Goal: Transaction & Acquisition: Purchase product/service

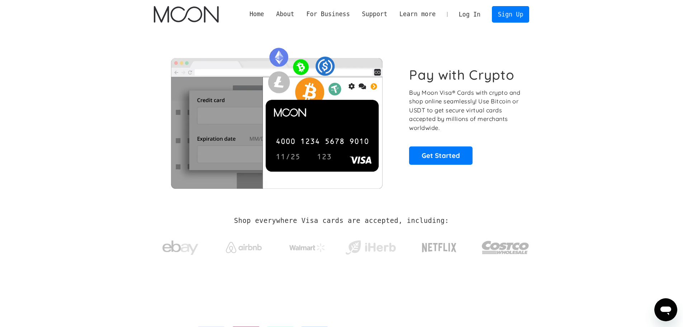
click at [471, 18] on link "Log In" at bounding box center [470, 14] width 34 height 16
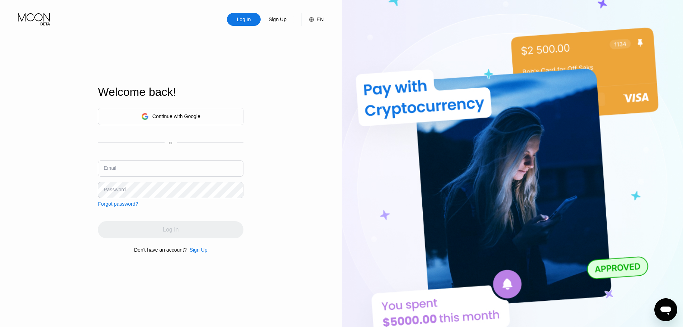
click at [144, 160] on input "text" at bounding box center [171, 168] width 146 height 16
paste input "evanjones2015@irresolutymail.com lkzieoduA1041 lkzieoduA1041_"
click at [211, 172] on input "evanjones2015@irresolutymail.com lkzieoduA1041 lkzieoduA1041_" at bounding box center [171, 168] width 146 height 16
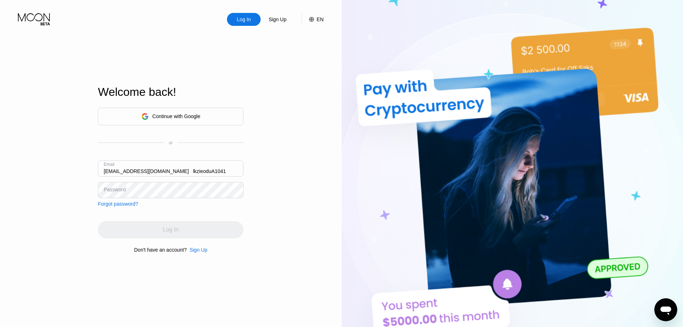
scroll to position [0, 0]
drag, startPoint x: 227, startPoint y: 170, endPoint x: 28, endPoint y: 170, distance: 199.0
click at [39, 171] on div "Log In Sign Up EN Language English Save Welcome back! Continue with Google or E…" at bounding box center [171, 179] width 342 height 359
click at [200, 172] on input "evanjones2015@irresolutymail.com lkzieoduA1041" at bounding box center [171, 168] width 146 height 16
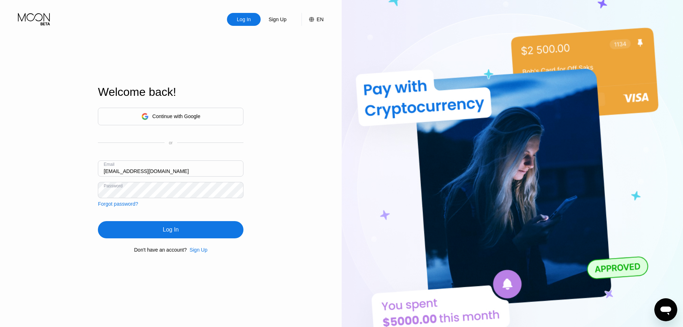
type input "[EMAIL_ADDRESS][DOMAIN_NAME]"
click at [192, 227] on div "Log In" at bounding box center [171, 229] width 146 height 17
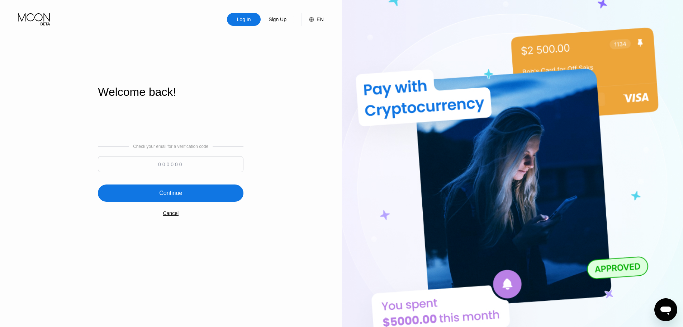
click at [192, 167] on input at bounding box center [171, 164] width 146 height 16
paste input "841087"
type input "841087"
click at [191, 191] on div "Continue" at bounding box center [171, 192] width 146 height 17
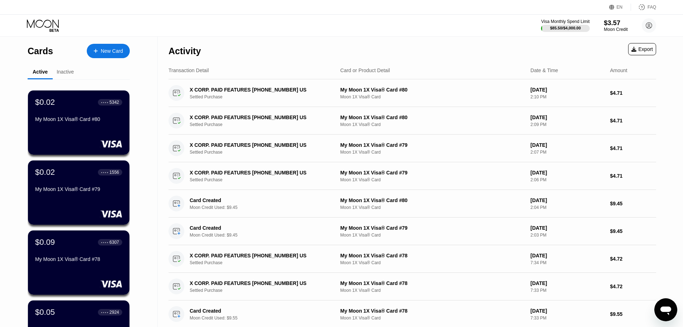
click at [614, 26] on div "$3.57" at bounding box center [616, 23] width 24 height 8
click at [609, 22] on div "$3.57" at bounding box center [616, 23] width 24 height 8
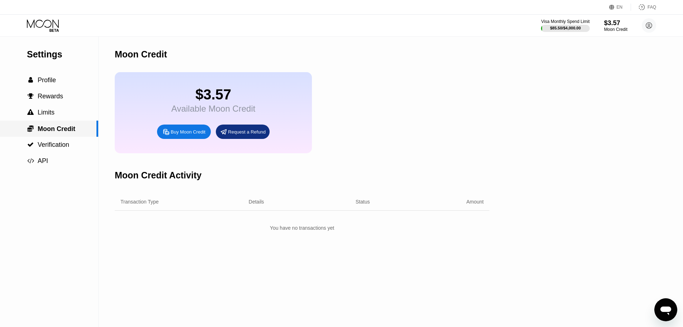
click at [50, 116] on span "Limits" at bounding box center [46, 112] width 17 height 7
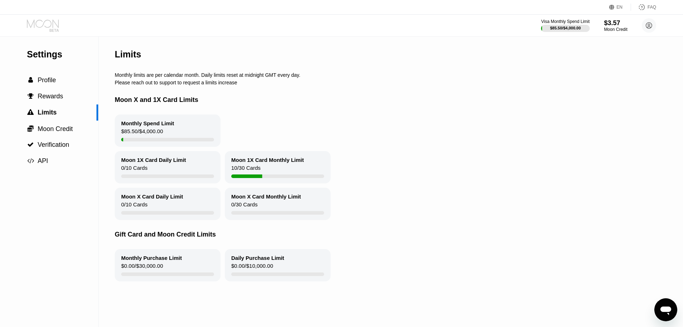
click at [53, 26] on icon at bounding box center [43, 23] width 32 height 8
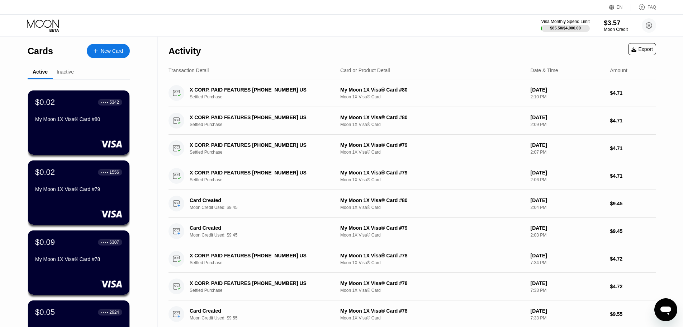
click at [609, 25] on div "$3.57" at bounding box center [616, 23] width 24 height 8
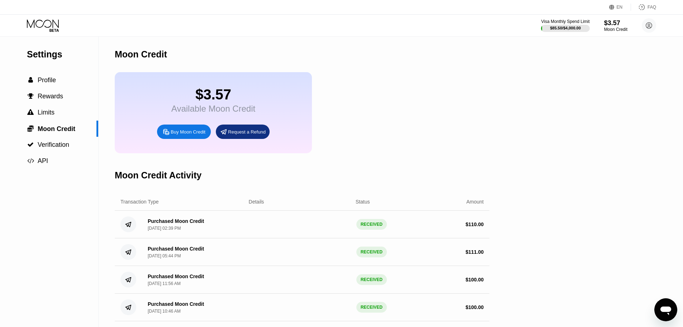
click at [166, 136] on icon at bounding box center [166, 132] width 8 height 8
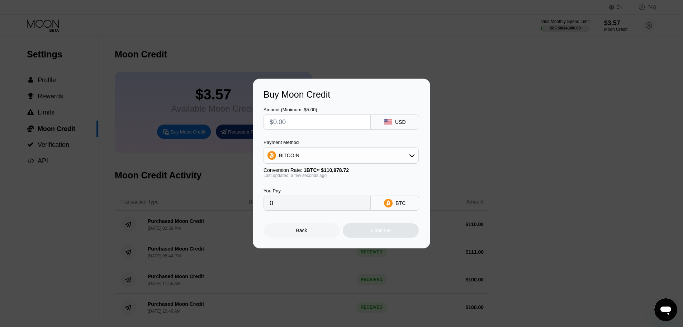
click at [285, 124] on input "text" at bounding box center [317, 122] width 95 height 14
type input "$1"
type input "0.00000902"
type input "$109"
type input "0.00098218"
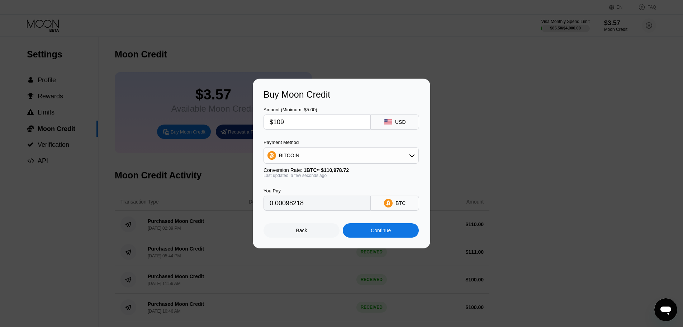
type input "$109"
click at [284, 160] on div "BITCOIN" at bounding box center [341, 155] width 155 height 14
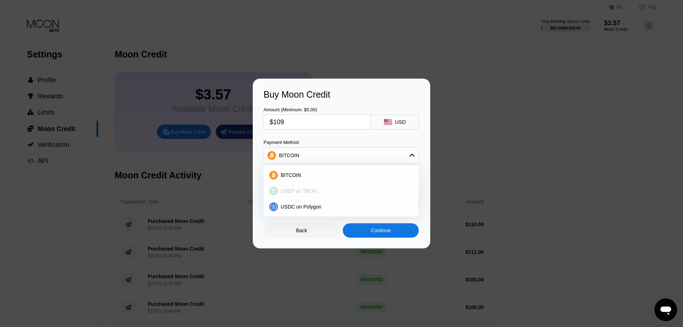
click at [284, 189] on span "USDT on TRON" at bounding box center [299, 191] width 36 height 6
type input "110.10"
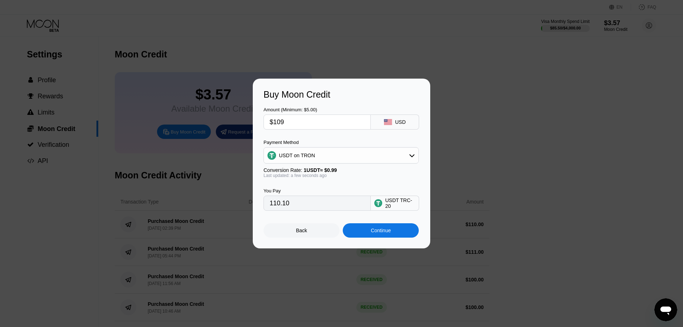
click at [364, 233] on div "Continue" at bounding box center [381, 230] width 76 height 14
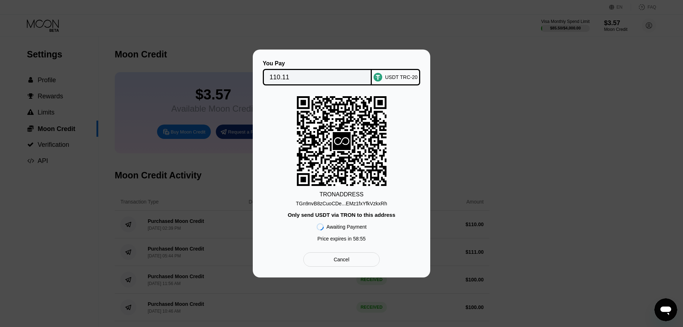
drag, startPoint x: 283, startPoint y: 73, endPoint x: 380, endPoint y: 100, distance: 100.8
click at [283, 73] on input "110.11" at bounding box center [318, 77] width 96 height 14
click at [343, 201] on div "TGn9nvB8zCuoCDe...EMz1fxYfkVzkxRh" at bounding box center [341, 203] width 91 height 6
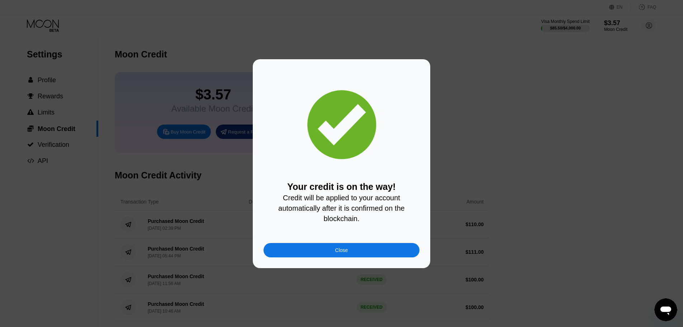
click at [338, 257] on div "Close" at bounding box center [341, 250] width 156 height 14
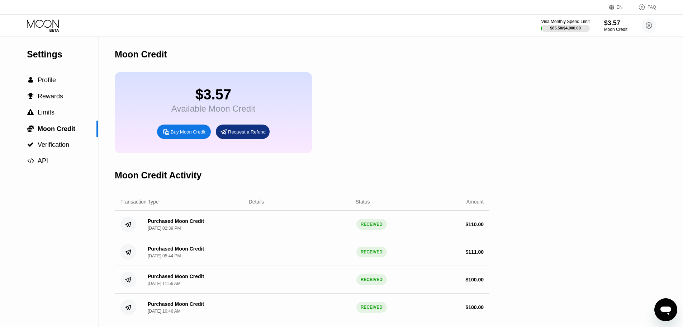
click at [58, 28] on icon at bounding box center [43, 25] width 33 height 13
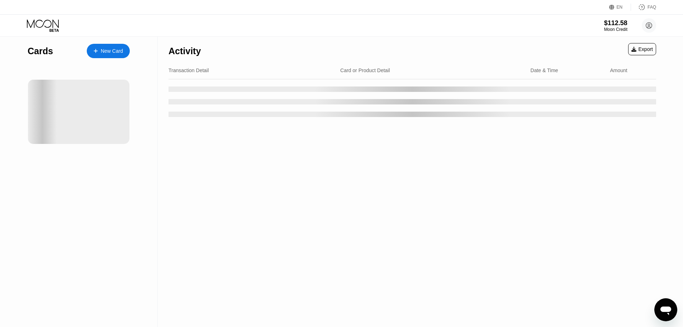
click at [110, 49] on div "New Card" at bounding box center [112, 51] width 22 height 6
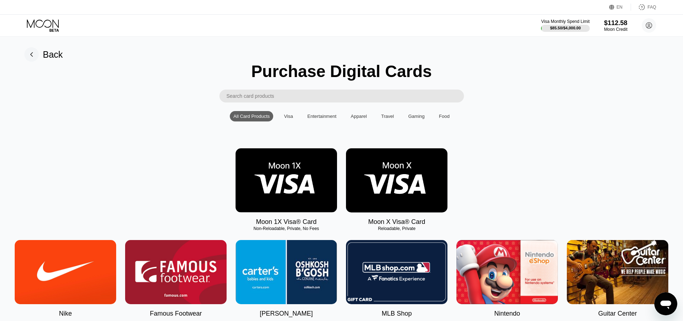
click at [286, 189] on img at bounding box center [286, 180] width 101 height 64
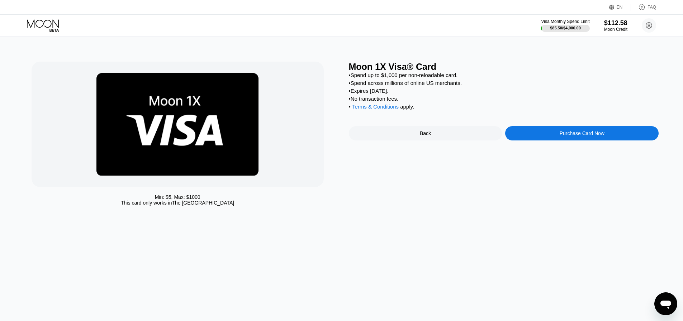
click at [543, 141] on div "Purchase Card Now" at bounding box center [581, 133] width 153 height 14
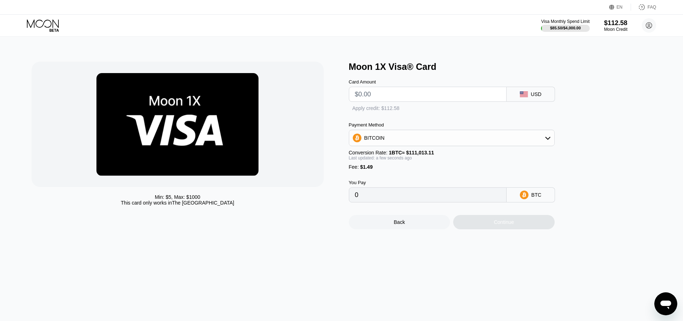
click at [397, 96] on input "text" at bounding box center [428, 94] width 146 height 14
type input "$9"
type input "0.00009450"
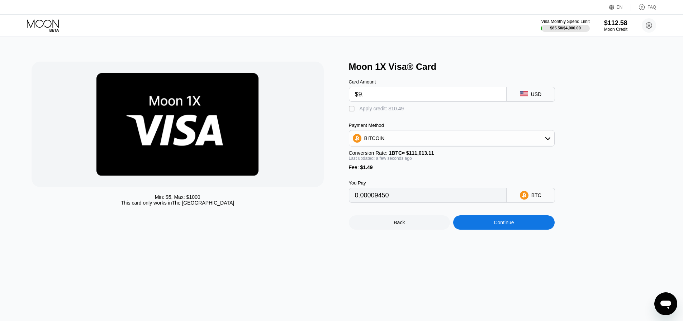
type input "$9.5"
type input "0.00009900"
type input "$9.5"
click at [377, 113] on div " Apply credit: $10.99" at bounding box center [378, 108] width 59 height 7
type input "0"
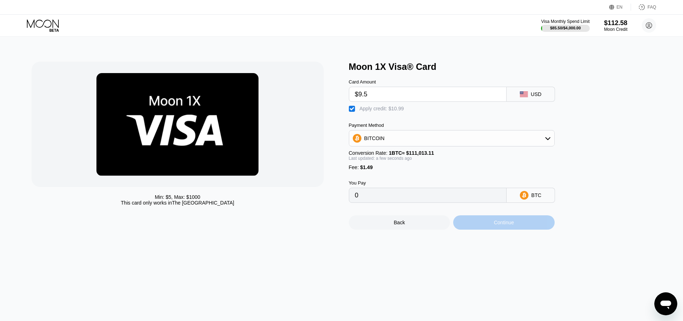
click at [480, 226] on div "Continue" at bounding box center [503, 222] width 101 height 14
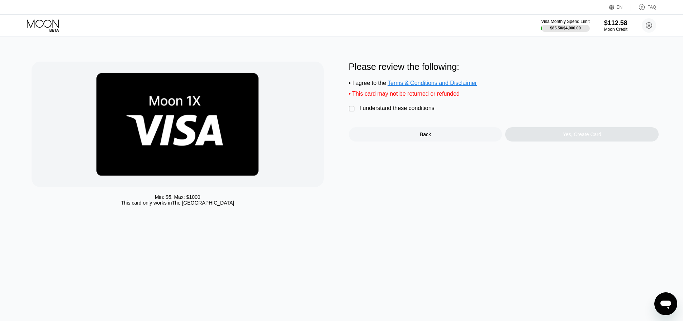
click at [376, 111] on div "I understand these conditions" at bounding box center [397, 108] width 75 height 6
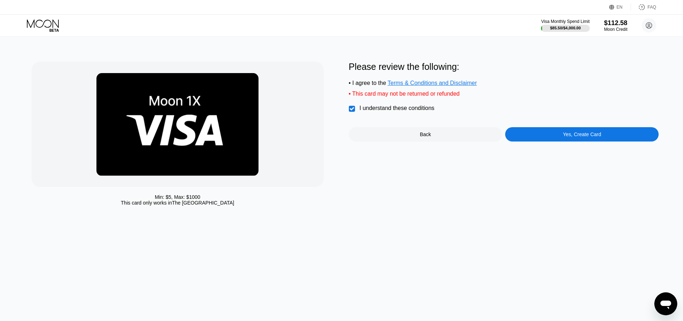
click at [533, 136] on div "Yes, Create Card" at bounding box center [581, 134] width 153 height 14
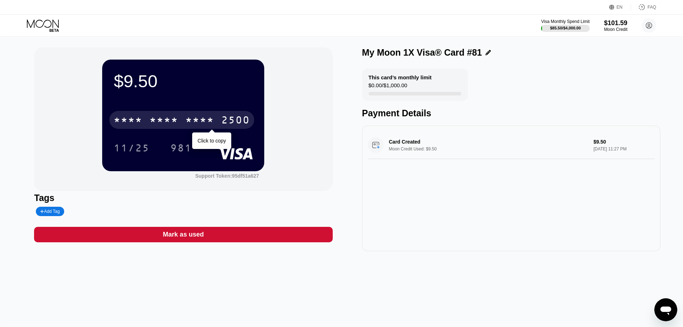
click at [194, 121] on div "* * * *" at bounding box center [199, 120] width 29 height 11
click at [209, 118] on div "2381" at bounding box center [199, 120] width 29 height 11
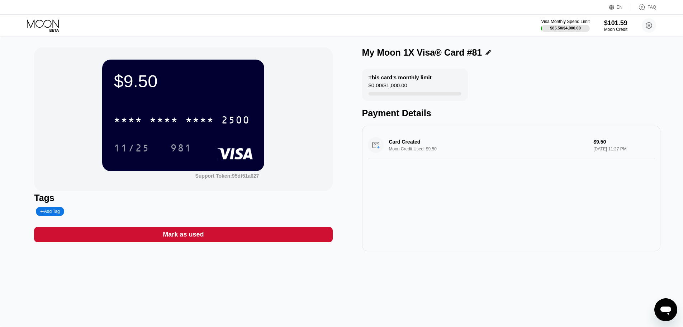
click at [52, 28] on icon at bounding box center [43, 25] width 33 height 13
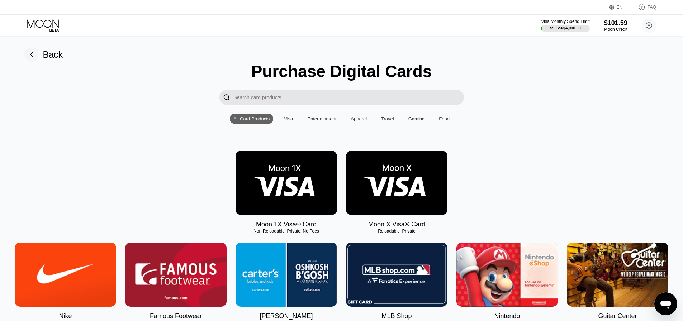
click at [275, 180] on img at bounding box center [286, 183] width 101 height 64
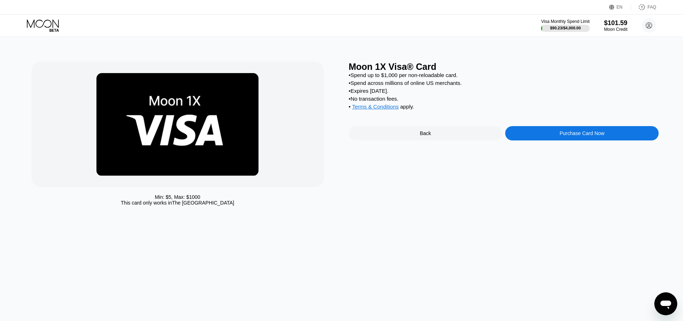
click at [525, 141] on div "Purchase Card Now" at bounding box center [581, 133] width 153 height 14
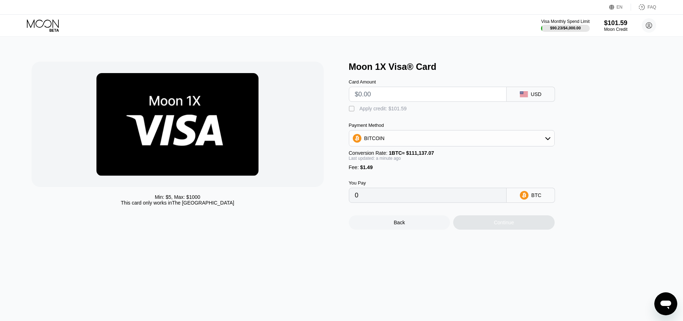
click at [369, 95] on input "text" at bounding box center [428, 94] width 146 height 14
type input "$5"
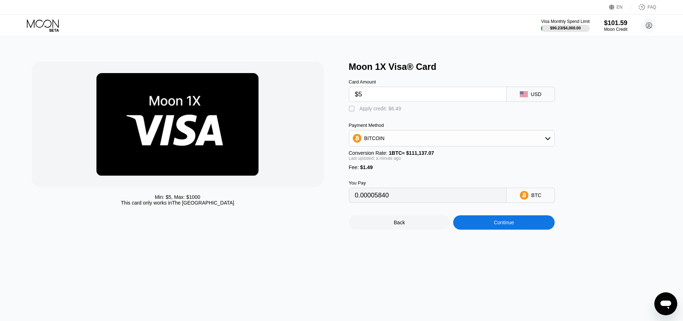
type input "0.00005840"
type input "$5"
type input "0"
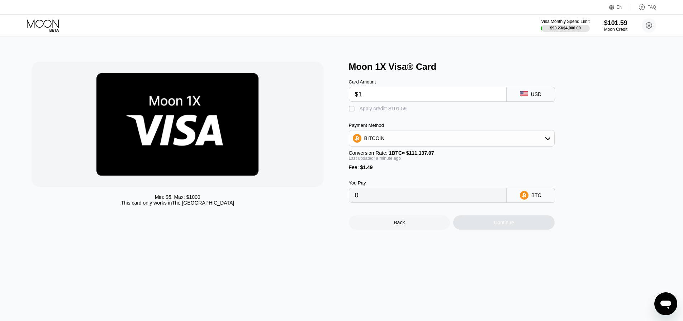
type input "$10"
type input "0.00010339"
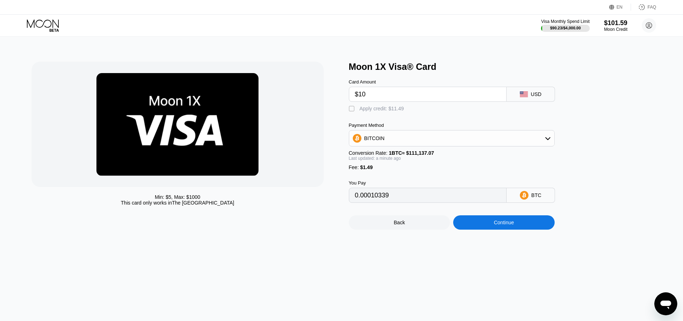
type input "$10"
click at [364, 111] on div "Apply credit: $11.49" at bounding box center [382, 109] width 44 height 6
type input "0"
click at [474, 225] on div "Continue" at bounding box center [503, 222] width 101 height 14
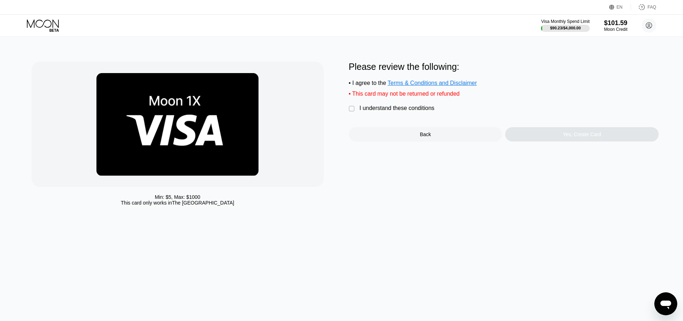
click at [374, 111] on div "I understand these conditions" at bounding box center [397, 108] width 75 height 6
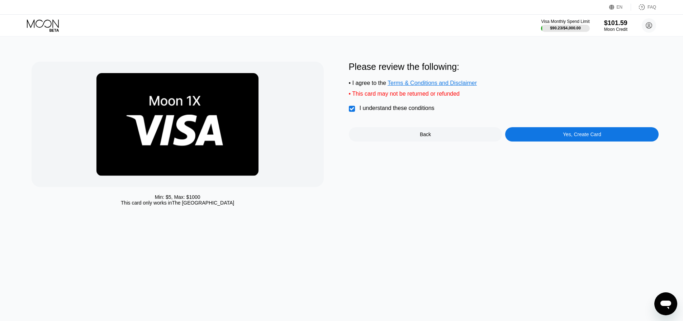
click at [527, 142] on div "Yes, Create Card" at bounding box center [581, 134] width 153 height 14
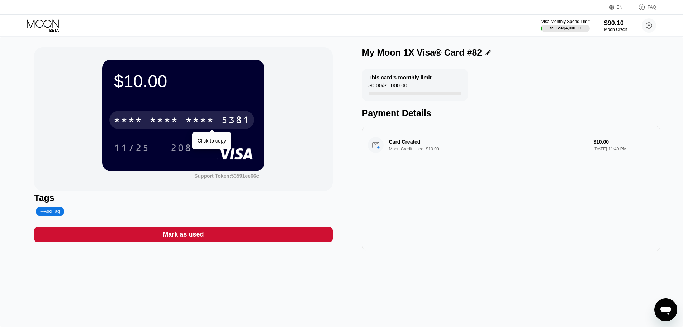
click at [195, 121] on div "* * * *" at bounding box center [199, 120] width 29 height 11
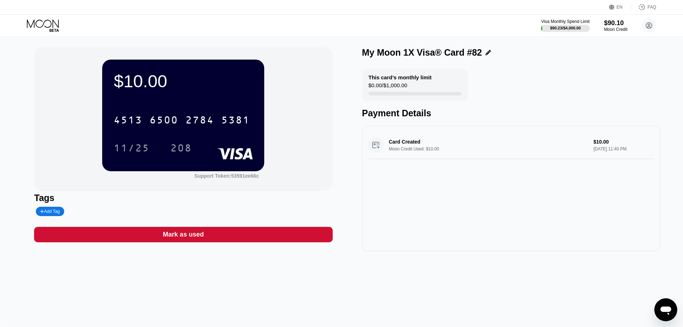
click at [53, 25] on icon at bounding box center [43, 23] width 32 height 8
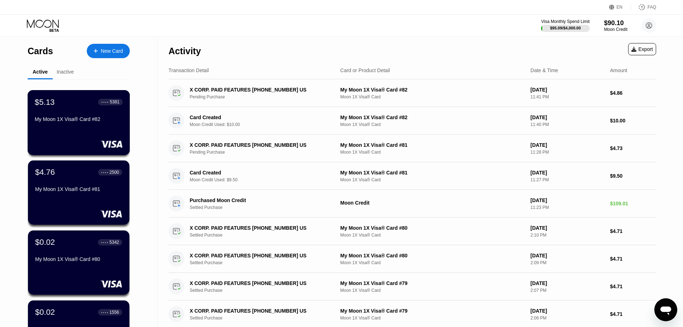
click at [78, 122] on div "My Moon 1X Visa® Card #82" at bounding box center [79, 119] width 88 height 6
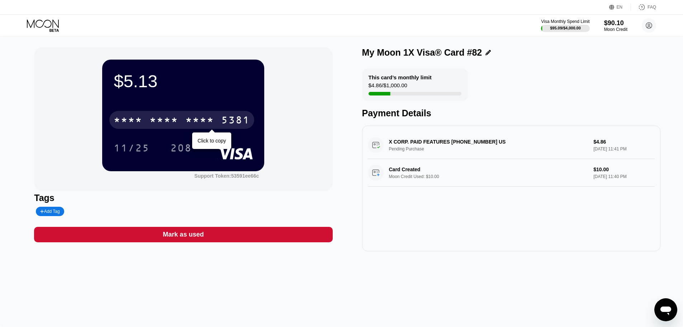
click at [179, 123] on div "* * * * * * * * * * * * 5381" at bounding box center [181, 120] width 145 height 18
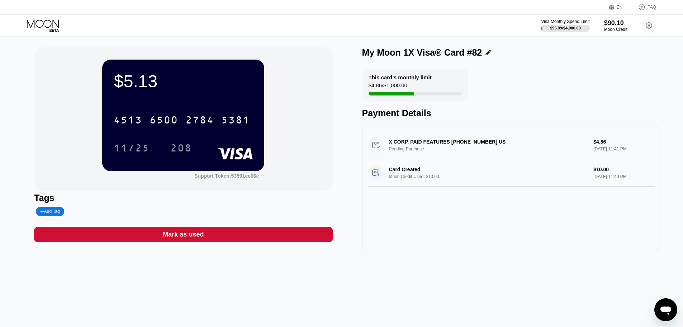
click at [42, 23] on icon at bounding box center [43, 25] width 33 height 13
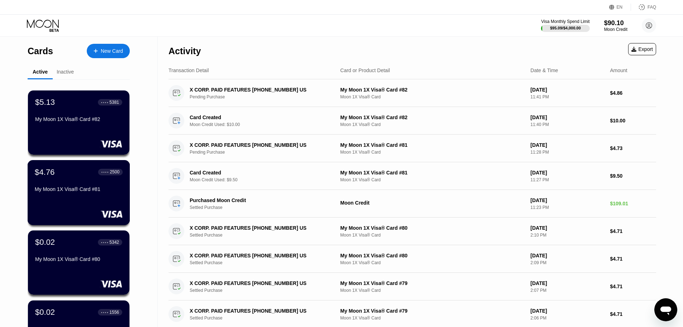
click at [83, 186] on div "$4.76 ● ● ● ● 2500 My Moon 1X Visa® Card #81" at bounding box center [79, 181] width 88 height 28
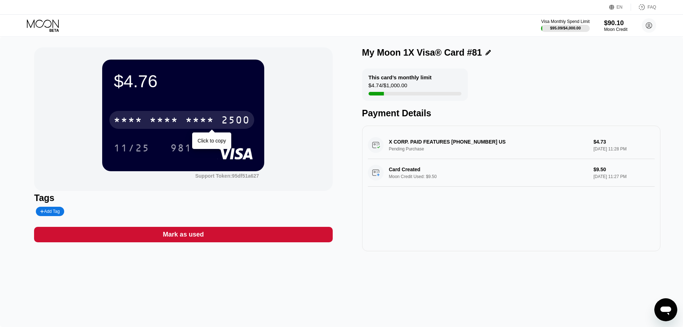
click at [194, 126] on div "* * * *" at bounding box center [199, 120] width 29 height 11
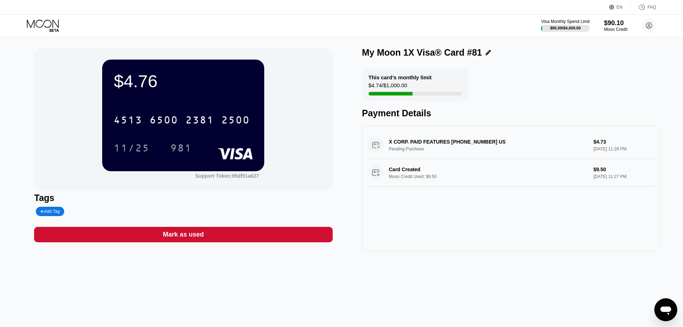
click at [55, 27] on icon at bounding box center [43, 25] width 33 height 13
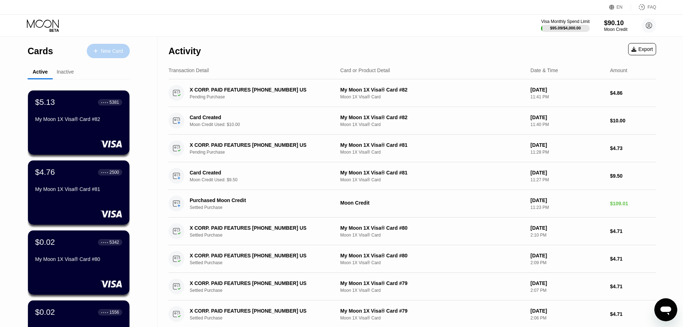
click at [99, 53] on div at bounding box center [99, 51] width 3 height 6
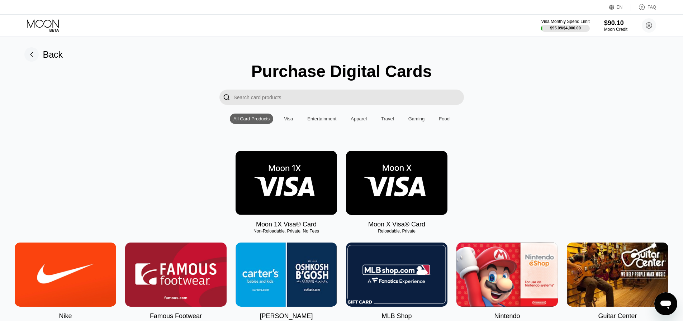
click at [287, 204] on img at bounding box center [286, 183] width 101 height 64
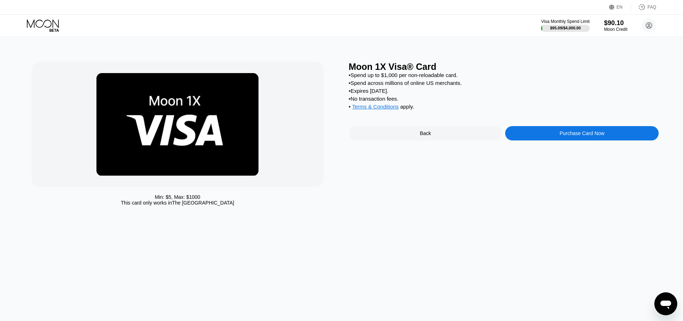
click at [535, 141] on div "Purchase Card Now" at bounding box center [581, 133] width 153 height 14
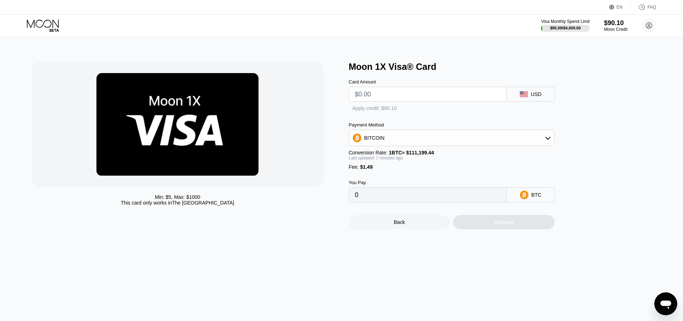
click at [384, 100] on input "text" at bounding box center [428, 94] width 146 height 14
type input "$9"
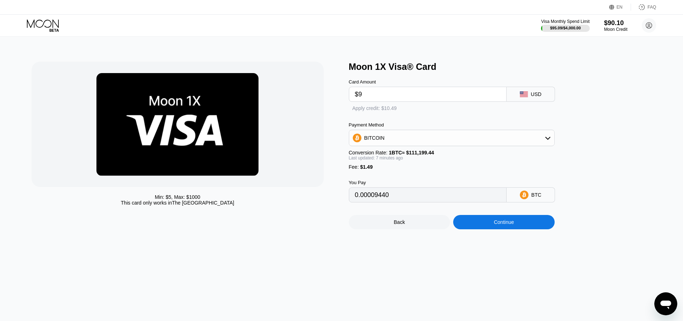
type input "0.00009440"
type input "$9.5"
type input "0.00009890"
type input "$9.5"
click at [378, 111] on div "Apply credit: $10.99" at bounding box center [382, 109] width 44 height 6
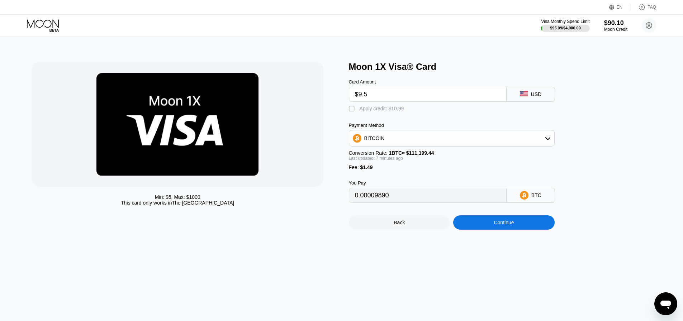
type input "0"
click at [483, 230] on div "Continue" at bounding box center [503, 222] width 101 height 14
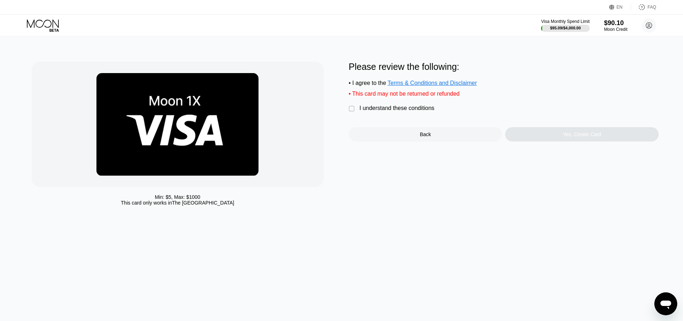
click at [388, 111] on div "I understand these conditions" at bounding box center [397, 108] width 75 height 6
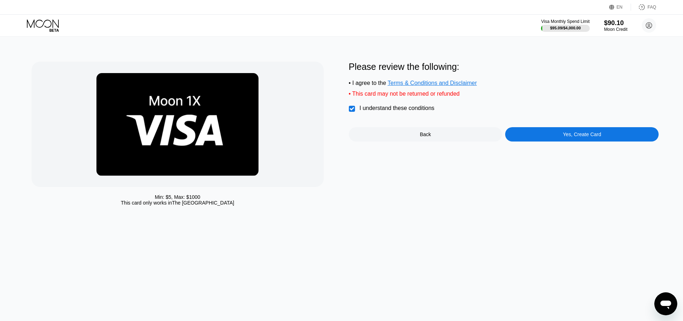
click at [516, 135] on div "Yes, Create Card" at bounding box center [581, 134] width 153 height 14
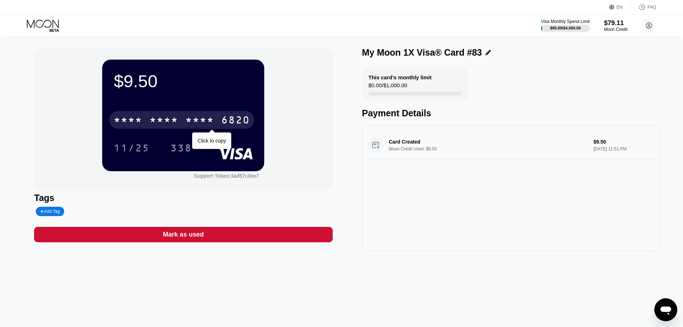
click at [185, 122] on div "* * * * * * * * * * * * 6820" at bounding box center [181, 120] width 145 height 18
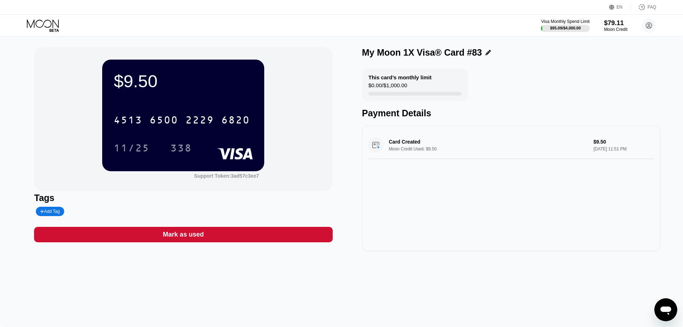
click at [56, 28] on icon at bounding box center [43, 25] width 33 height 13
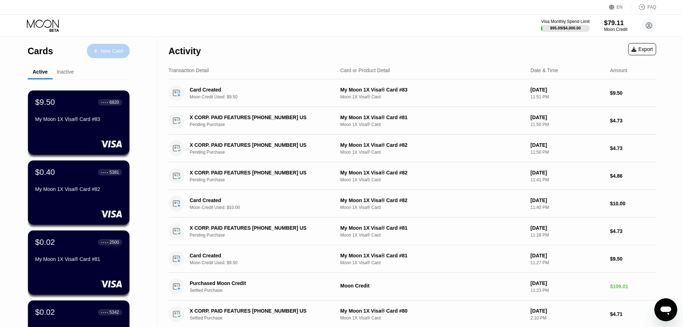
click at [103, 48] on div "New Card" at bounding box center [112, 51] width 22 height 6
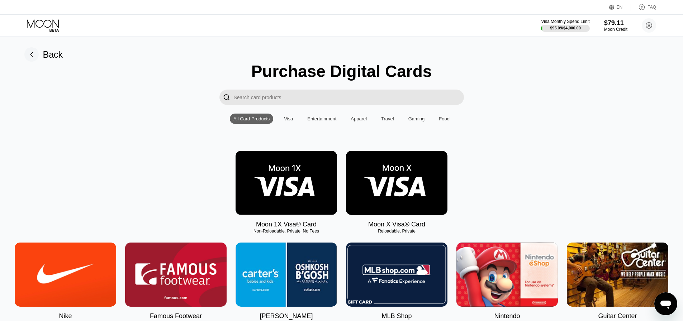
click at [276, 187] on img at bounding box center [286, 183] width 101 height 64
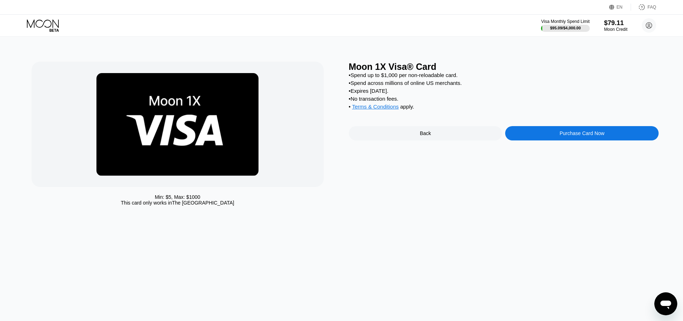
click at [540, 136] on div "Purchase Card Now" at bounding box center [581, 133] width 153 height 14
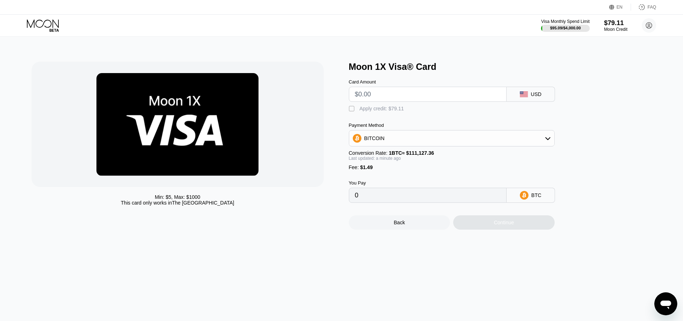
click at [376, 94] on input "text" at bounding box center [428, 94] width 146 height 14
type input "$9"
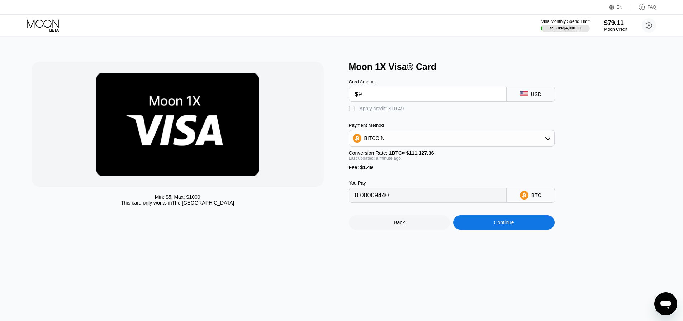
type input "0.00009440"
type input "$9.5"
type input "0.00009890"
type input "$9.5"
click at [378, 111] on div "Apply credit: $10.99" at bounding box center [382, 109] width 44 height 6
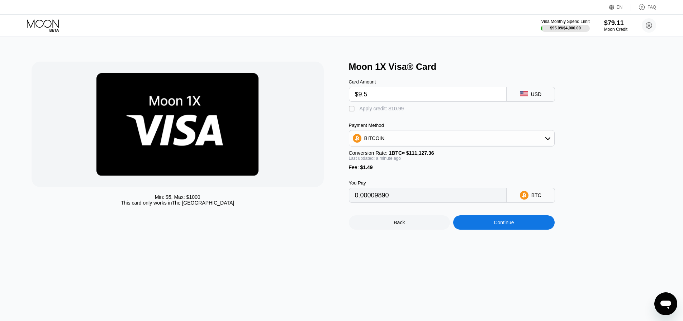
type input "0"
click at [489, 228] on div "Continue" at bounding box center [503, 222] width 101 height 14
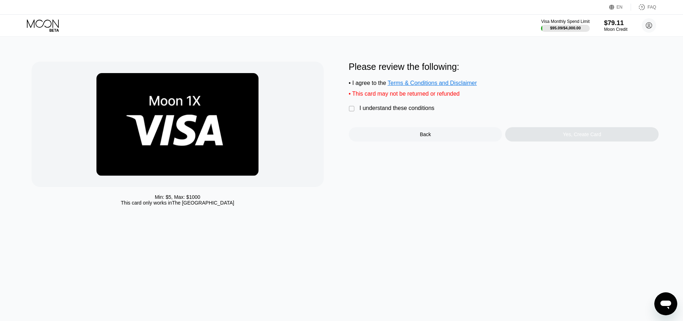
click at [385, 111] on div "I understand these conditions" at bounding box center [397, 108] width 75 height 6
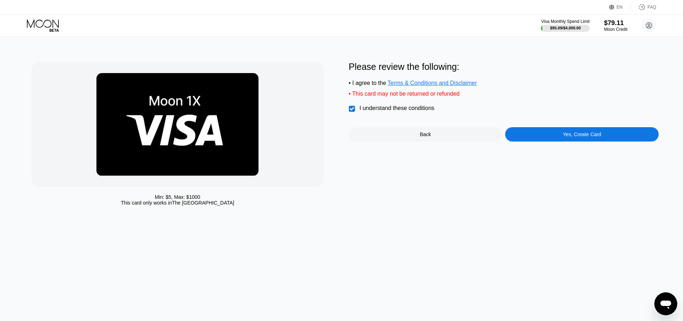
click at [549, 142] on div "Yes, Create Card" at bounding box center [581, 134] width 153 height 14
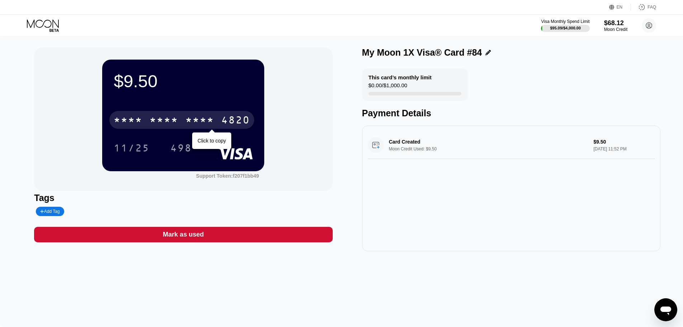
click at [199, 119] on div "* * * *" at bounding box center [199, 120] width 29 height 11
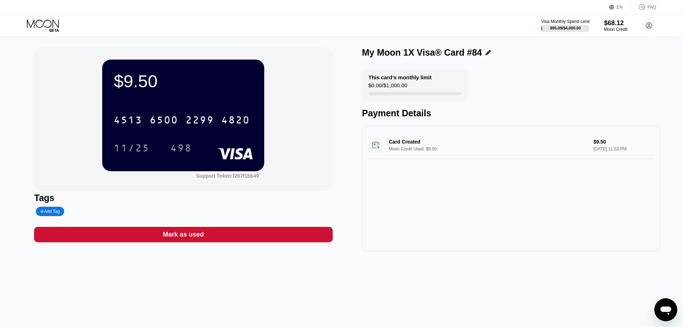
click at [54, 23] on icon at bounding box center [43, 25] width 33 height 13
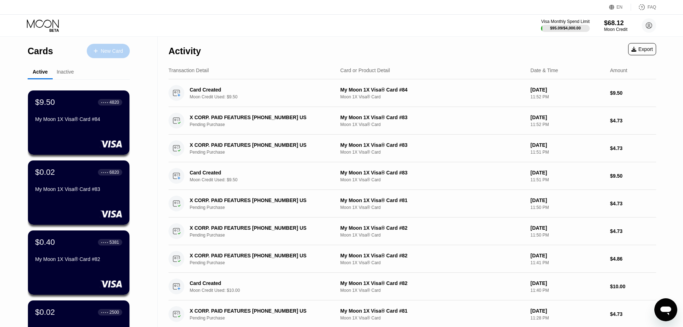
click at [105, 53] on div "New Card" at bounding box center [112, 51] width 22 height 6
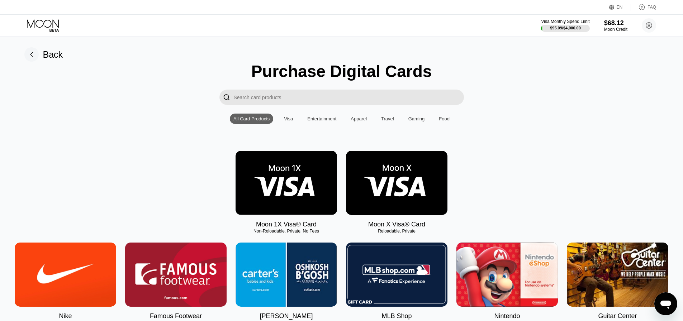
click at [278, 196] on img at bounding box center [286, 183] width 101 height 64
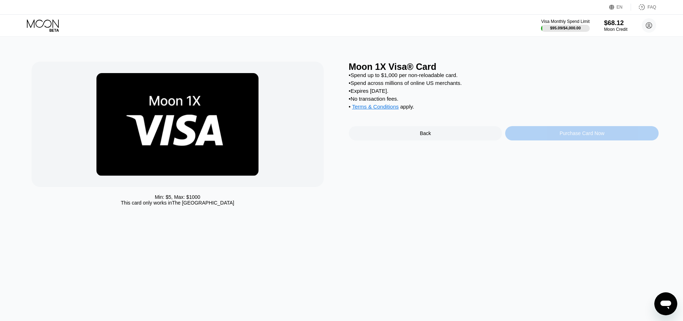
click at [550, 141] on div "Purchase Card Now" at bounding box center [581, 133] width 153 height 14
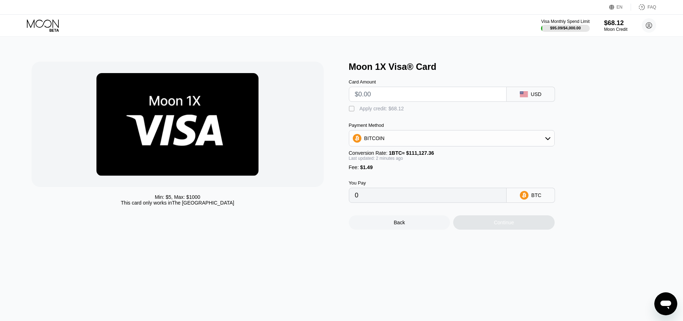
click at [376, 98] on input "text" at bounding box center [428, 94] width 146 height 14
type input "$9"
type input "0.00009440"
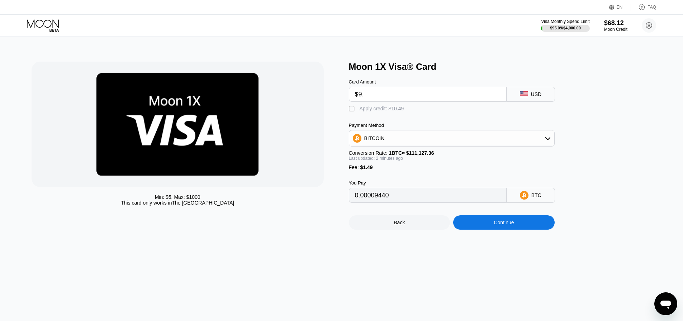
type input "$9.5"
type input "0.00009890"
type input "$9.5"
click at [369, 113] on div " Apply credit: $10.99" at bounding box center [378, 108] width 59 height 7
type input "0"
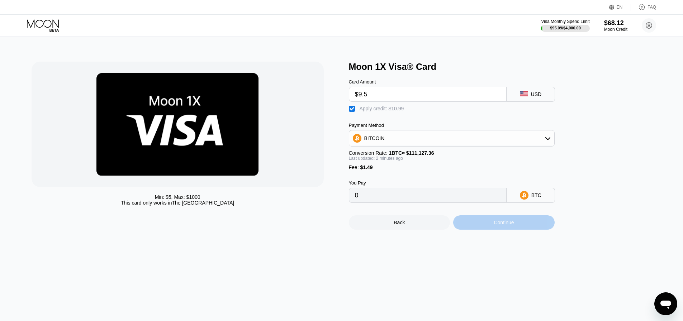
click at [487, 230] on div "Continue" at bounding box center [503, 222] width 101 height 14
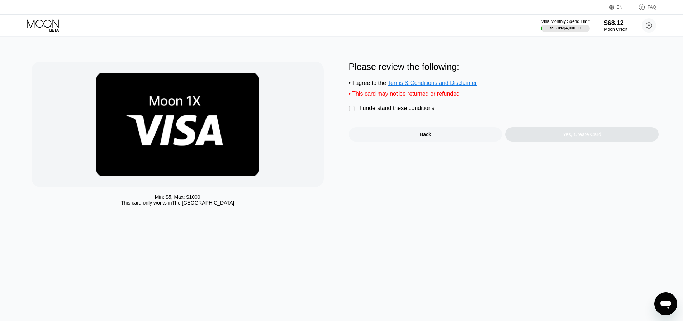
click at [374, 110] on div "I understand these conditions" at bounding box center [397, 108] width 75 height 6
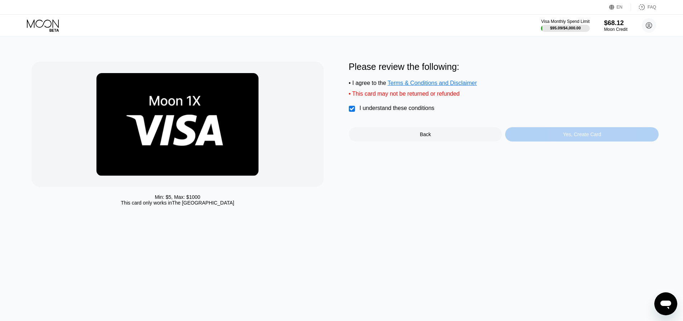
click at [530, 138] on div "Yes, Create Card" at bounding box center [581, 134] width 153 height 14
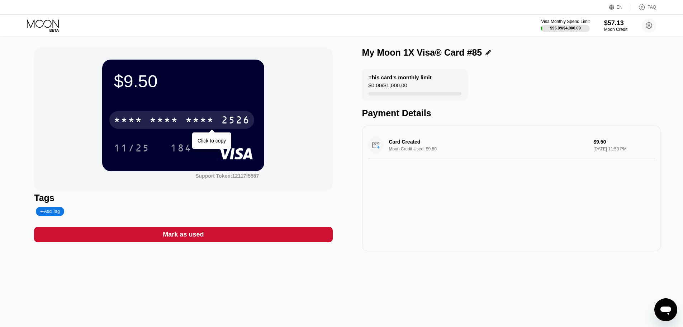
click at [177, 125] on div "* * * *" at bounding box center [163, 120] width 29 height 11
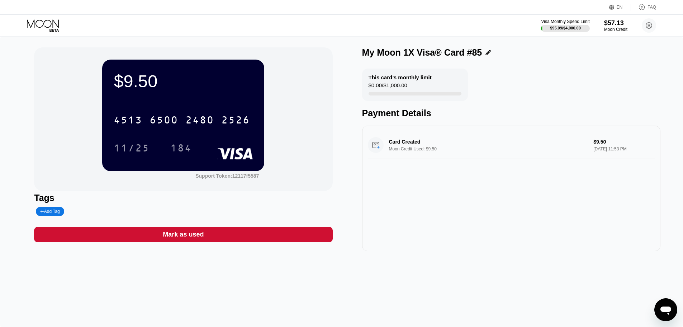
click at [51, 25] on icon at bounding box center [43, 23] width 32 height 8
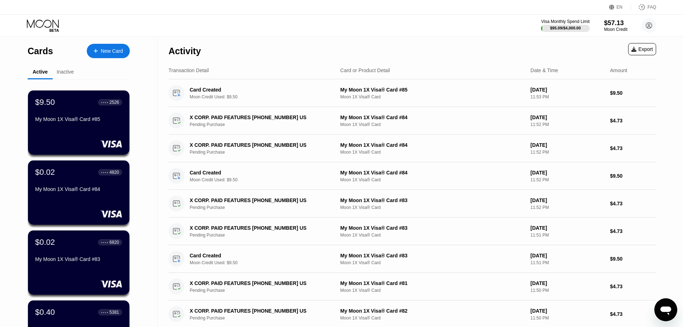
click at [99, 55] on div "New Card" at bounding box center [108, 51] width 43 height 14
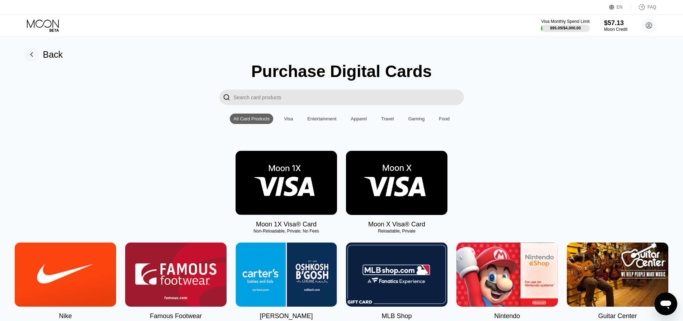
click at [300, 179] on img at bounding box center [286, 183] width 101 height 64
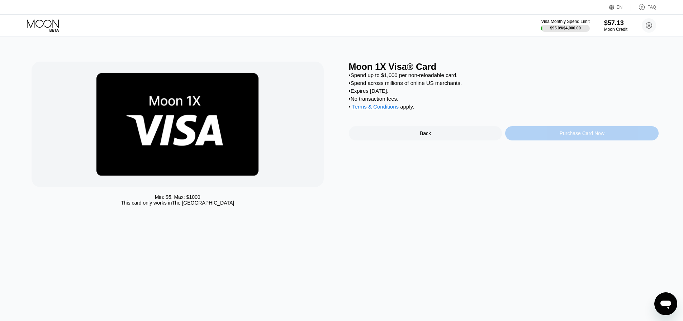
click at [551, 140] on div "Purchase Card Now" at bounding box center [581, 133] width 153 height 14
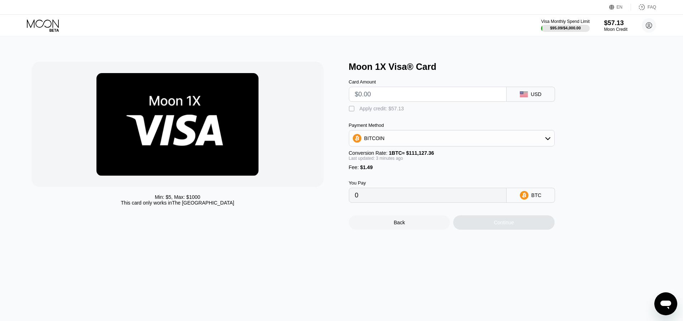
click at [387, 101] on input "text" at bounding box center [428, 94] width 146 height 14
type input "$9"
type input "0.00009440"
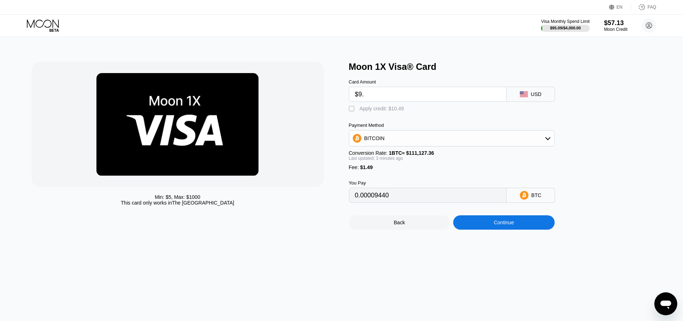
type input "$9.5"
type input "0.00009890"
type input "$9.5"
click at [374, 111] on div "Apply credit: $10.99" at bounding box center [382, 109] width 44 height 6
type input "0"
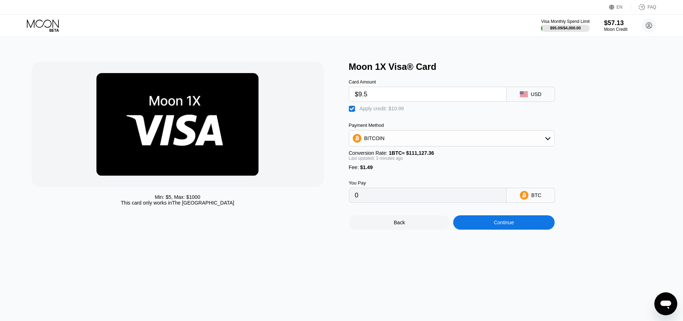
click at [473, 230] on div "Continue" at bounding box center [503, 222] width 101 height 14
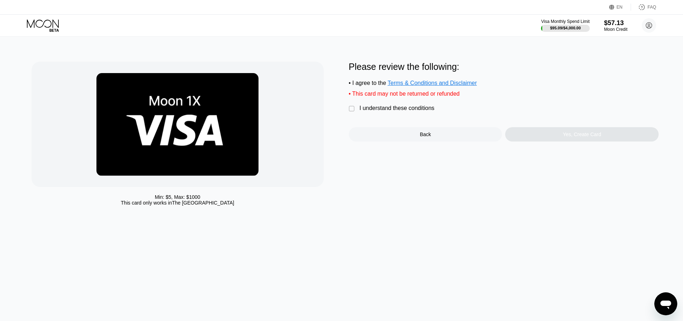
click at [397, 110] on div "I understand these conditions" at bounding box center [397, 108] width 75 height 6
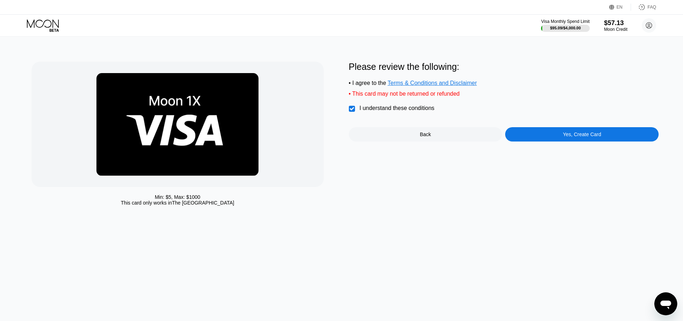
click at [529, 148] on div "Please review the following: • I agree to the Terms & Conditions and Disclaimer…" at bounding box center [504, 136] width 310 height 148
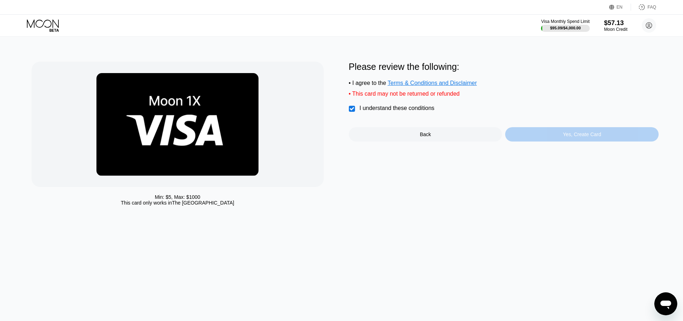
click at [526, 138] on div "Yes, Create Card" at bounding box center [581, 134] width 153 height 14
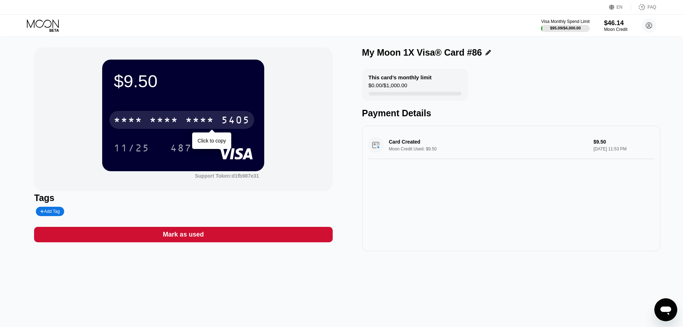
click at [184, 121] on div "* * * * * * * * * * * * 5405" at bounding box center [181, 120] width 145 height 18
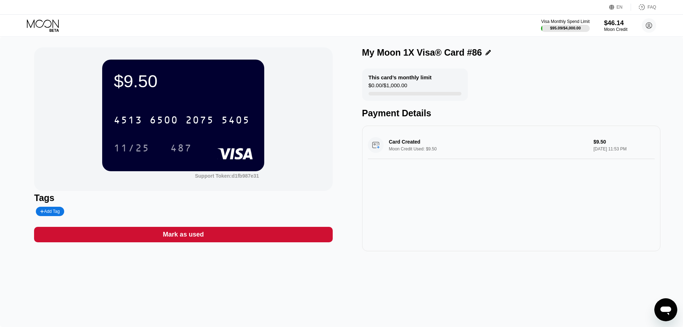
click at [47, 30] on icon at bounding box center [43, 25] width 33 height 13
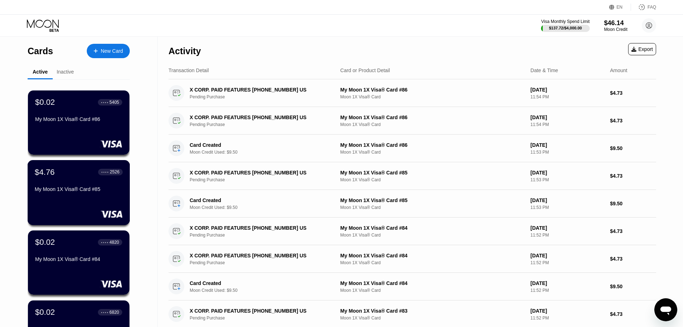
click at [82, 188] on div "$4.76 ● ● ● ● 2526 My Moon 1X Visa® Card #85" at bounding box center [79, 181] width 88 height 28
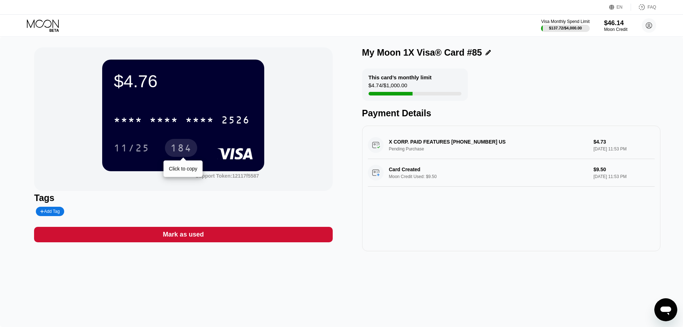
click at [181, 131] on div "* * * * * * * * * * * * 2526 11/25 184 Click to copy" at bounding box center [183, 126] width 139 height 42
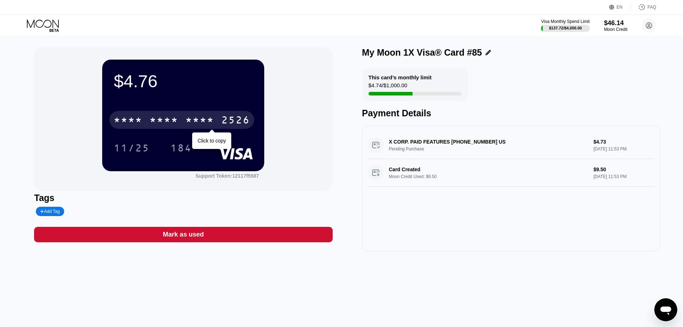
click at [193, 124] on div "* * * *" at bounding box center [199, 120] width 29 height 11
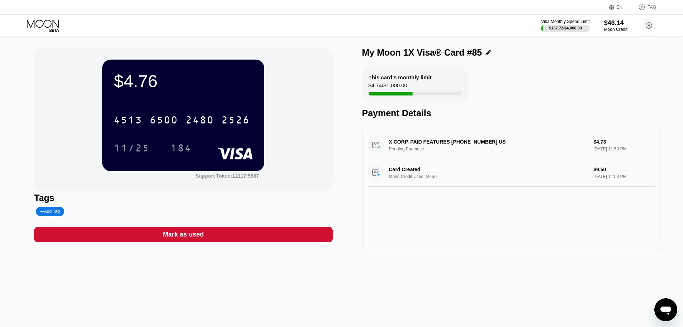
click at [49, 24] on icon at bounding box center [43, 25] width 33 height 13
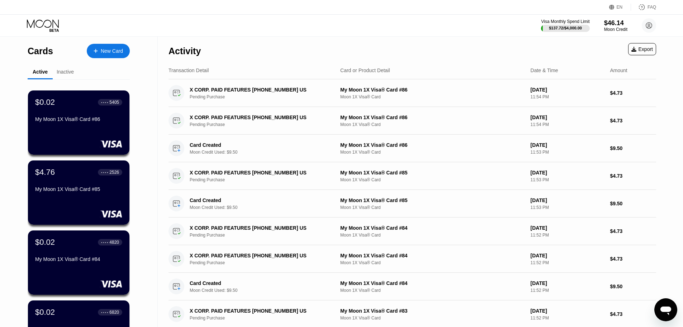
click at [113, 49] on div "New Card" at bounding box center [112, 51] width 22 height 6
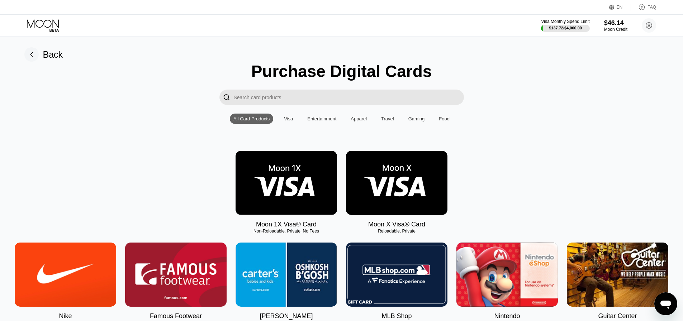
click at [275, 165] on img at bounding box center [286, 183] width 101 height 64
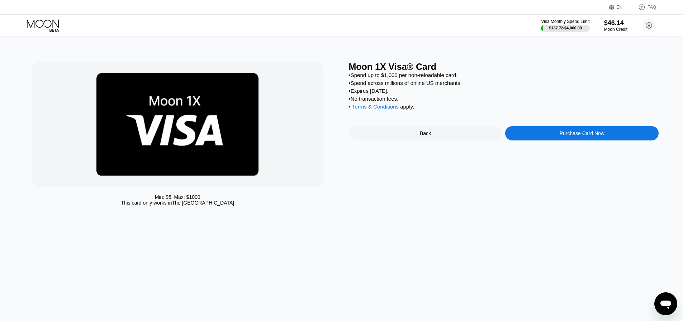
click at [539, 140] on div "Purchase Card Now" at bounding box center [581, 133] width 153 height 14
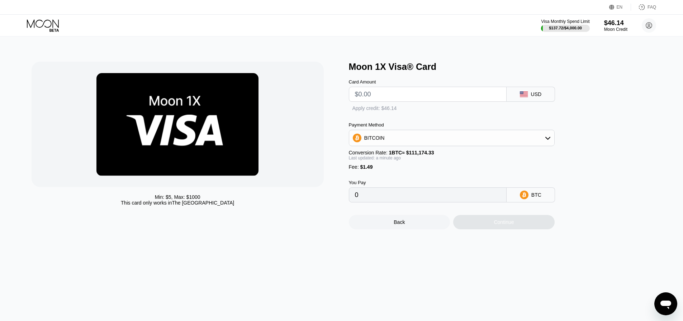
click at [363, 97] on input "text" at bounding box center [428, 94] width 146 height 14
type input "$9"
type input "0.00009436"
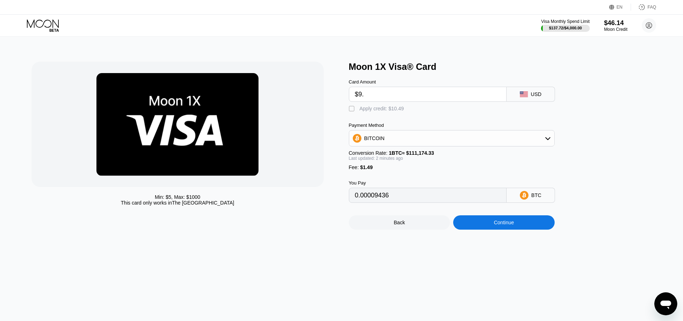
type input "$9.5"
type input "0.00009886"
type input "$9.5"
click at [362, 110] on div "Apply credit: $10.99" at bounding box center [382, 109] width 44 height 6
type input "0"
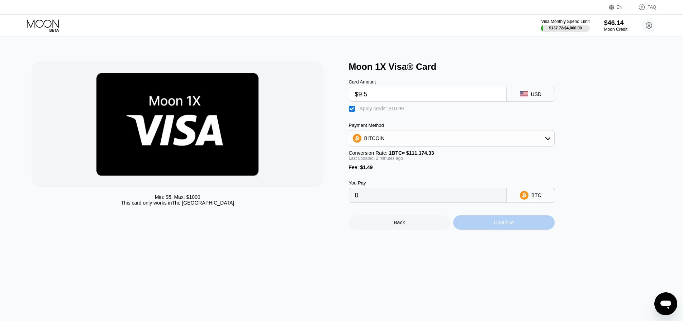
click at [486, 229] on div "Continue" at bounding box center [503, 222] width 101 height 14
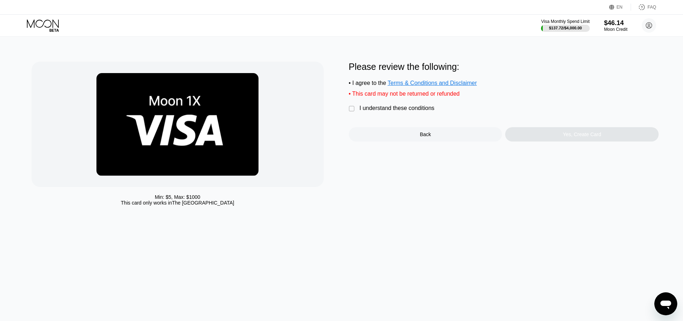
click at [384, 110] on div "I understand these conditions" at bounding box center [397, 108] width 75 height 6
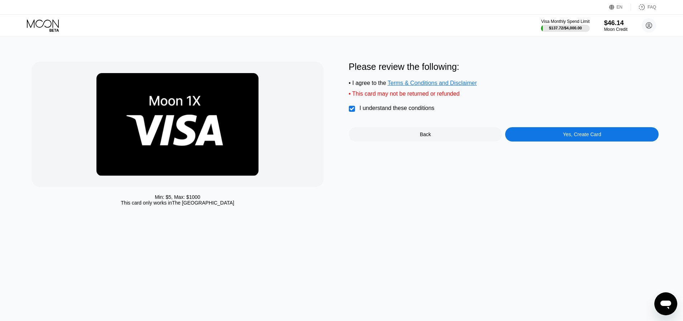
click at [529, 138] on div "Yes, Create Card" at bounding box center [581, 134] width 153 height 14
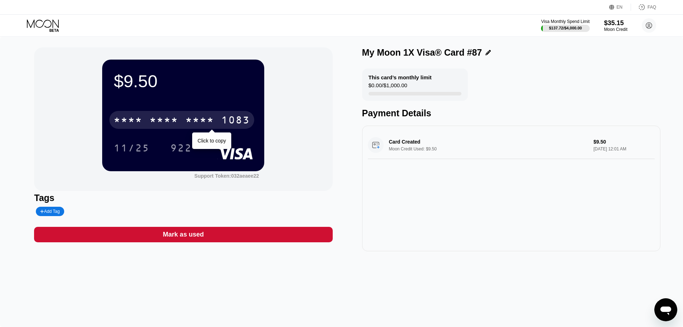
click at [190, 120] on div "* * * *" at bounding box center [199, 120] width 29 height 11
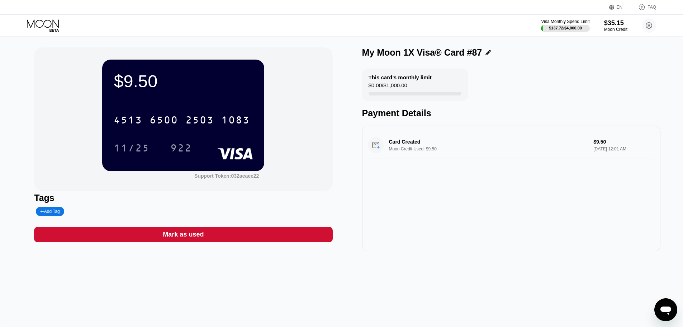
click at [54, 24] on icon at bounding box center [43, 25] width 33 height 13
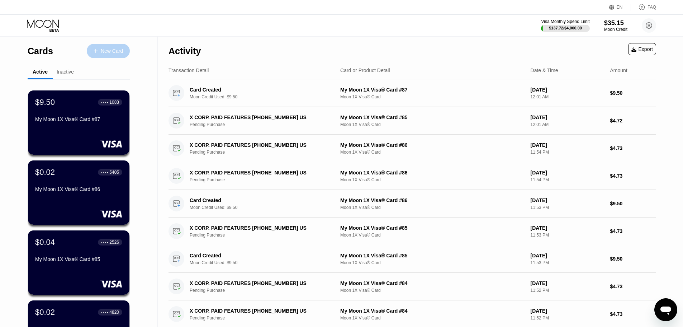
click at [108, 47] on div "New Card" at bounding box center [108, 51] width 43 height 14
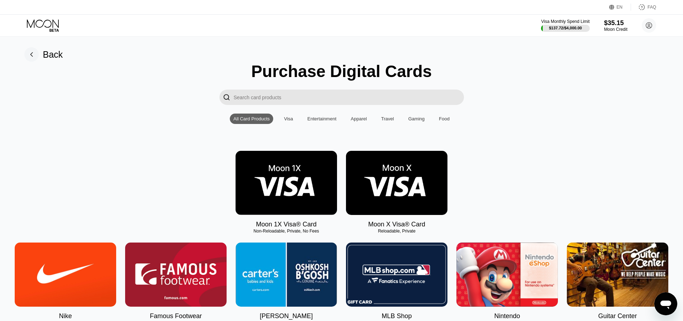
click at [298, 180] on img at bounding box center [286, 183] width 101 height 64
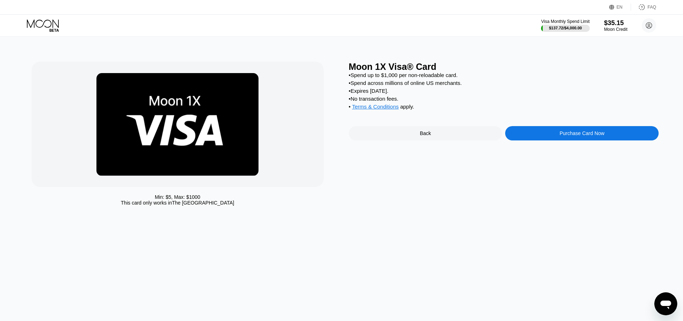
click at [540, 140] on div "Purchase Card Now" at bounding box center [581, 133] width 153 height 14
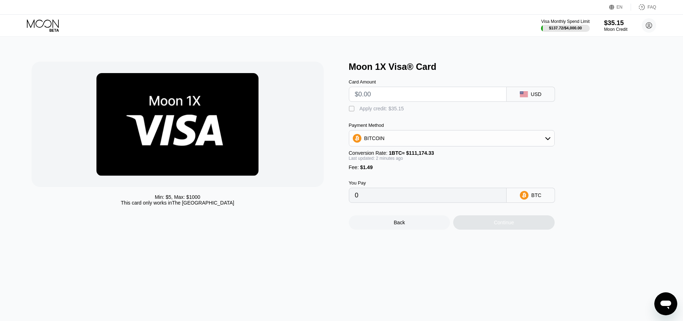
click at [379, 100] on input "text" at bounding box center [428, 94] width 146 height 14
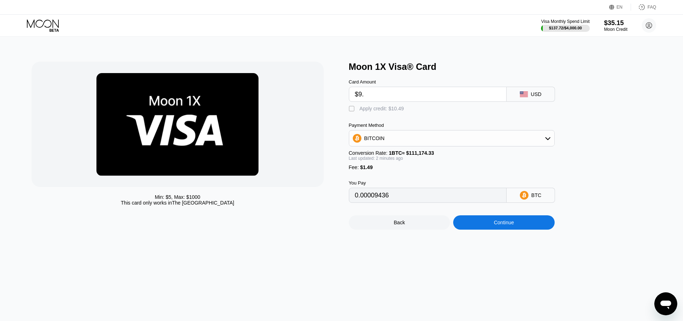
type input "$9.5"
type input "0.00009886"
type input "$9.5"
click at [366, 111] on div "Apply credit: $10.99" at bounding box center [382, 109] width 44 height 6
type input "0"
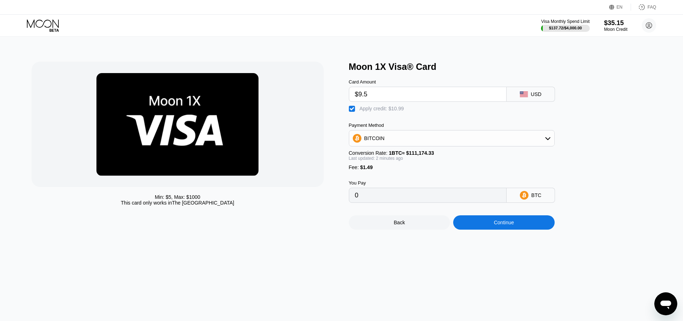
click at [481, 230] on div "Continue" at bounding box center [503, 222] width 101 height 14
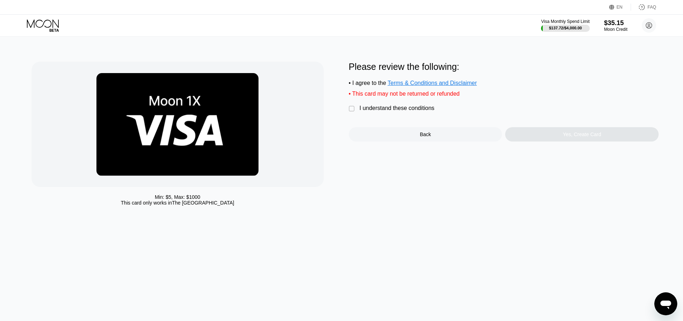
click at [400, 111] on div "I understand these conditions" at bounding box center [397, 108] width 75 height 6
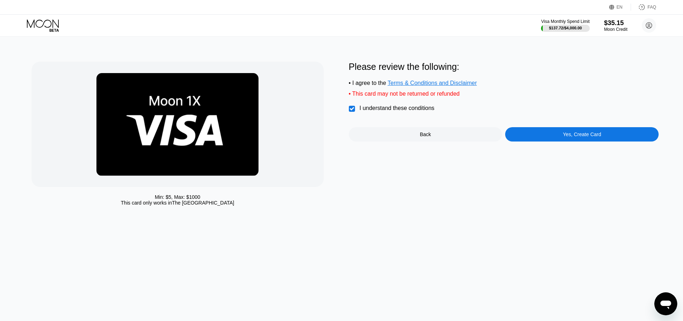
click at [520, 140] on div "Yes, Create Card" at bounding box center [581, 134] width 153 height 14
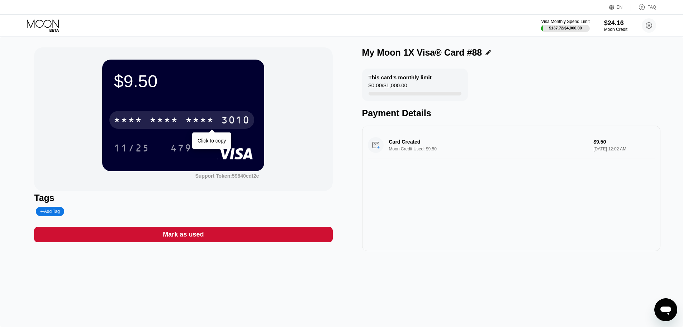
click at [146, 113] on div "* * * * * * * * * * * * 3010" at bounding box center [181, 120] width 145 height 18
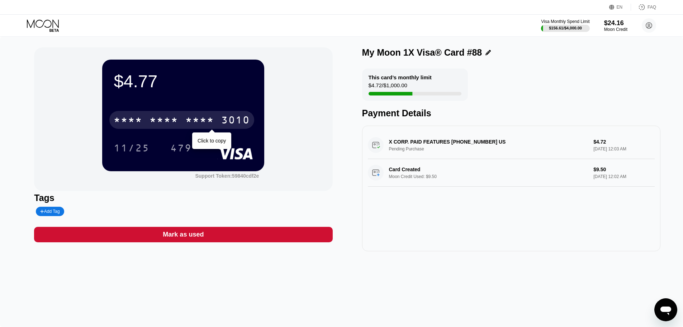
click at [182, 117] on div "* * * * * * * * * * * * 3010" at bounding box center [181, 120] width 145 height 18
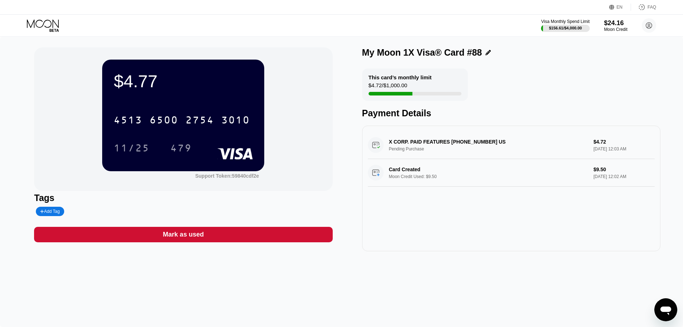
click at [43, 28] on icon at bounding box center [43, 25] width 33 height 13
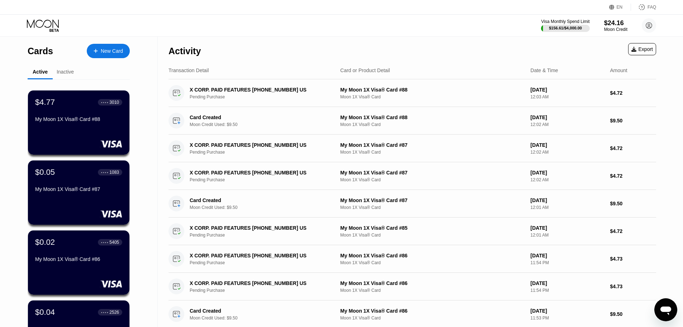
click at [98, 53] on div at bounding box center [99, 51] width 3 height 6
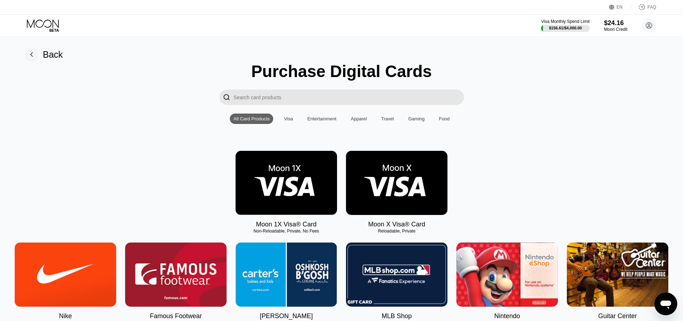
click at [287, 192] on img at bounding box center [286, 183] width 101 height 64
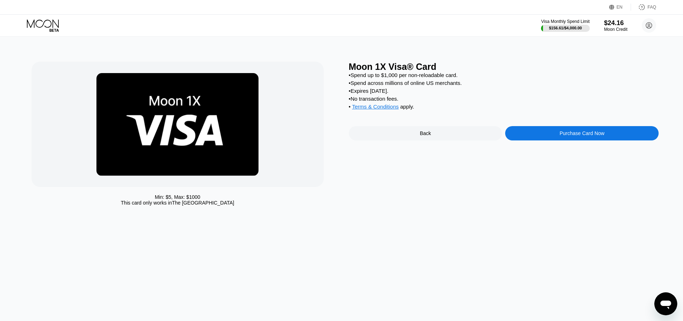
click at [559, 137] on div "Purchase Card Now" at bounding box center [581, 133] width 153 height 14
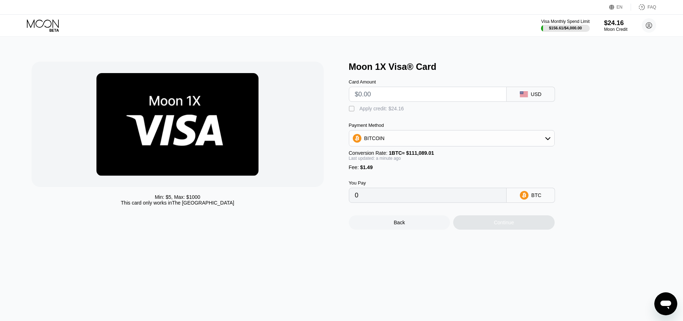
click at [387, 93] on input "text" at bounding box center [428, 94] width 146 height 14
type input "$9"
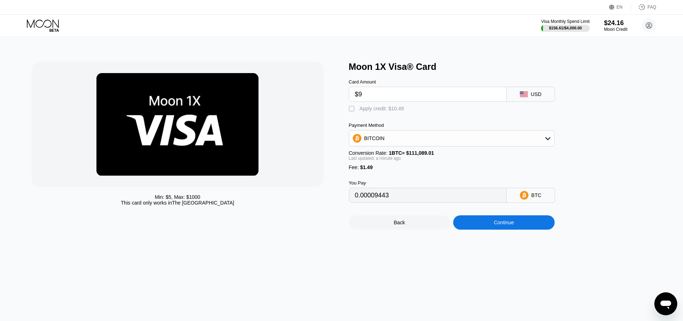
type input "0.00009443"
type input "$9.5"
type input "0.00009893"
type input "$9.5"
click at [356, 113] on div " Apply credit: $10.99" at bounding box center [378, 108] width 59 height 7
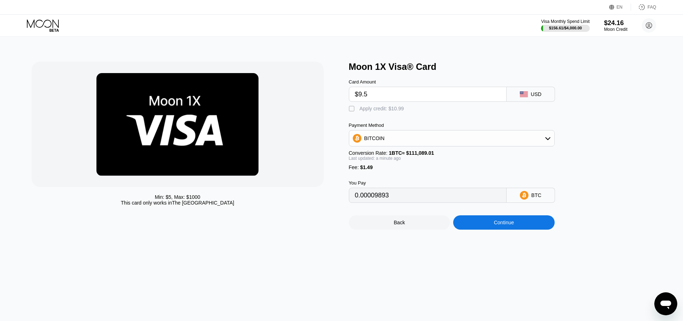
type input "0"
click at [485, 229] on div "Continue" at bounding box center [503, 222] width 101 height 14
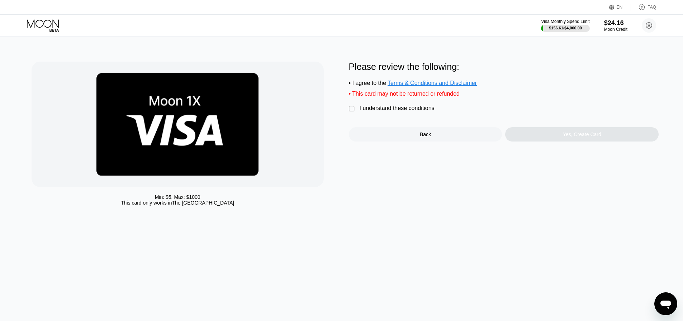
click at [372, 110] on div "I understand these conditions" at bounding box center [397, 108] width 75 height 6
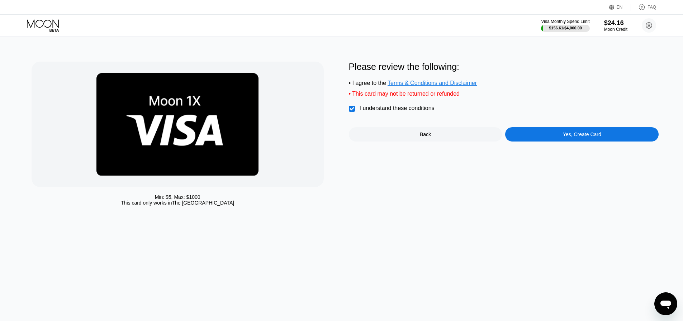
click at [530, 136] on div "Yes, Create Card" at bounding box center [581, 134] width 153 height 14
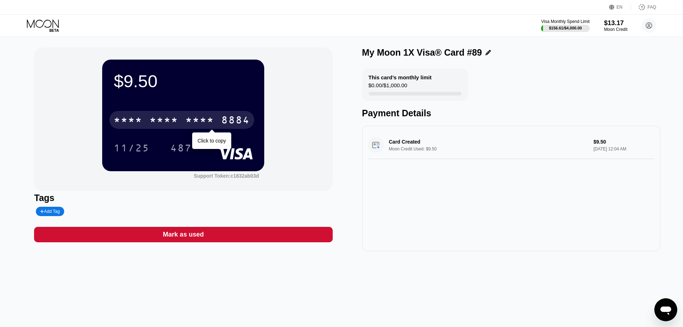
click at [174, 122] on div "* * * *" at bounding box center [163, 120] width 29 height 11
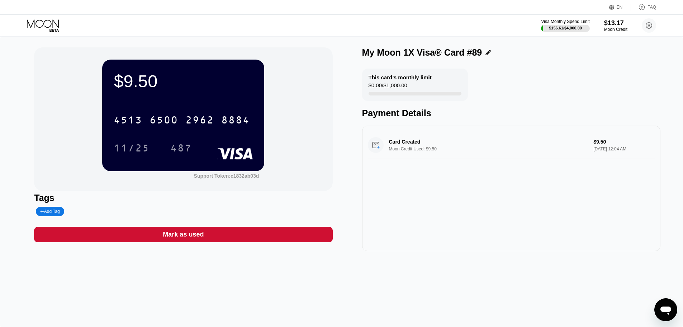
click at [46, 28] on icon at bounding box center [43, 25] width 33 height 13
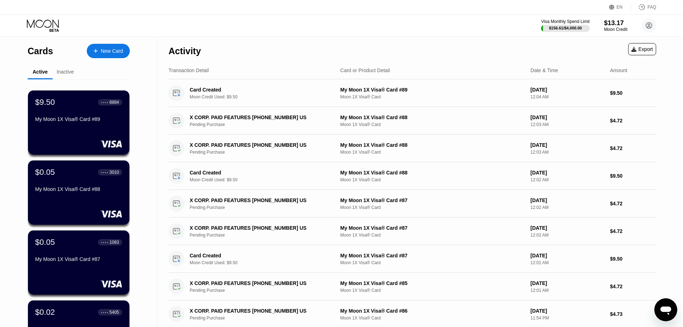
click at [105, 52] on div "New Card" at bounding box center [112, 51] width 22 height 6
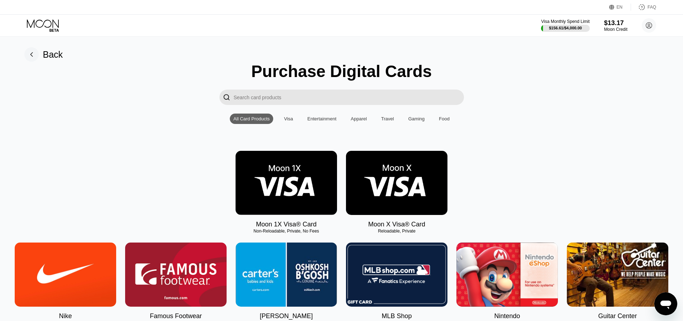
click at [276, 188] on img at bounding box center [286, 183] width 101 height 64
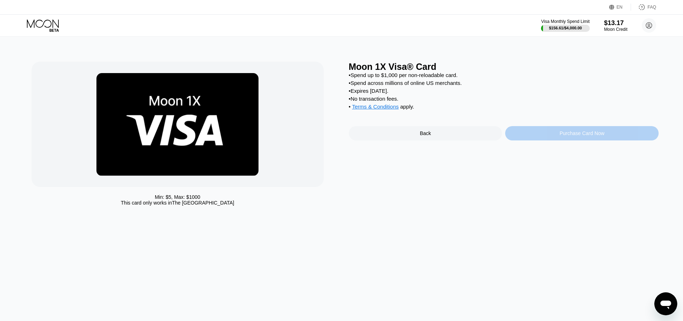
click at [549, 141] on div "Purchase Card Now" at bounding box center [581, 133] width 153 height 14
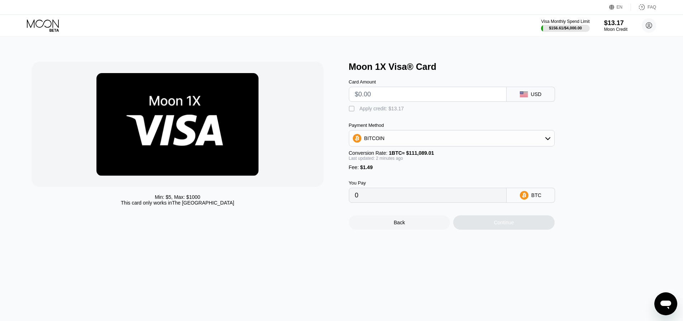
click at [385, 94] on input "text" at bounding box center [428, 94] width 146 height 14
type input "$9"
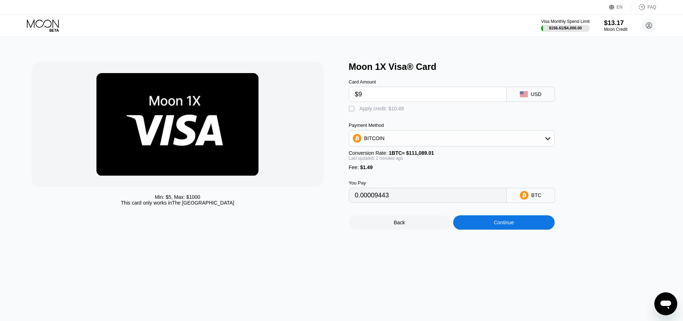
type input "0.00009443"
type input "$9.5"
type input "0.00009893"
type input "$9.5"
click at [355, 109] on div "" at bounding box center [352, 108] width 7 height 7
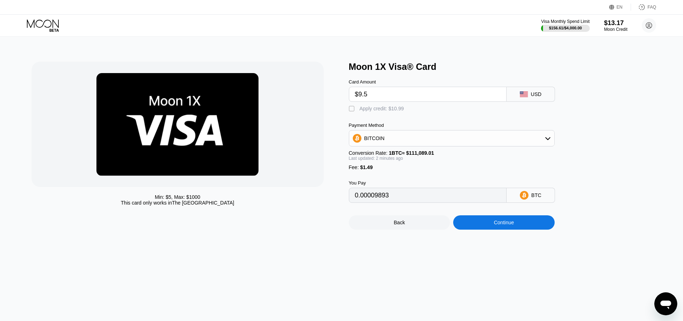
type input "0"
click at [474, 230] on div "Continue" at bounding box center [503, 222] width 101 height 14
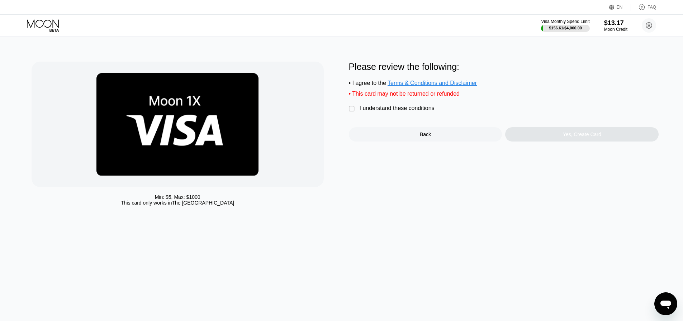
click at [386, 109] on div "I understand these conditions" at bounding box center [397, 108] width 75 height 6
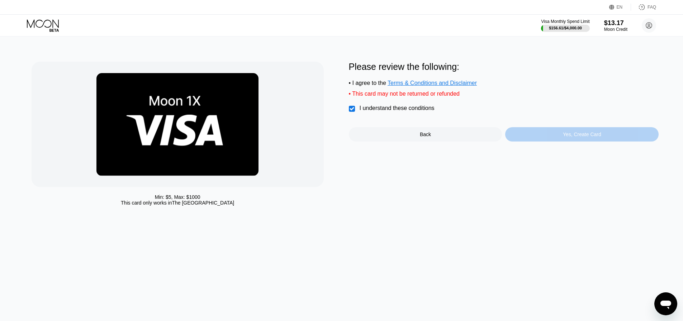
click at [535, 139] on div "Yes, Create Card" at bounding box center [581, 134] width 153 height 14
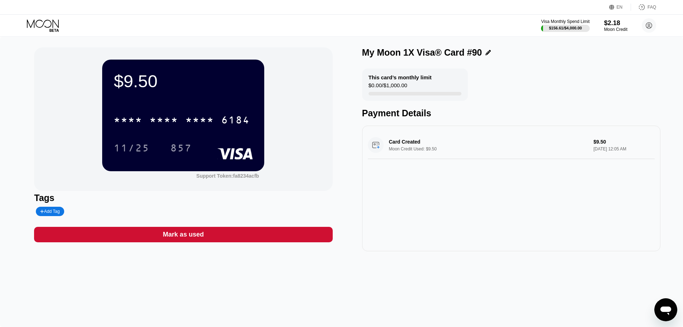
click at [164, 102] on div "$9.50 * * * * * * * * * * * * 6184 11/25 857" at bounding box center [183, 115] width 162 height 111
click at [174, 119] on div "* * * *" at bounding box center [163, 120] width 29 height 11
click at [47, 24] on icon at bounding box center [43, 25] width 33 height 13
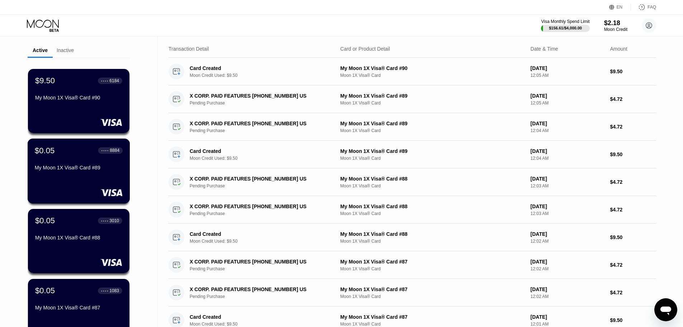
scroll to position [179, 0]
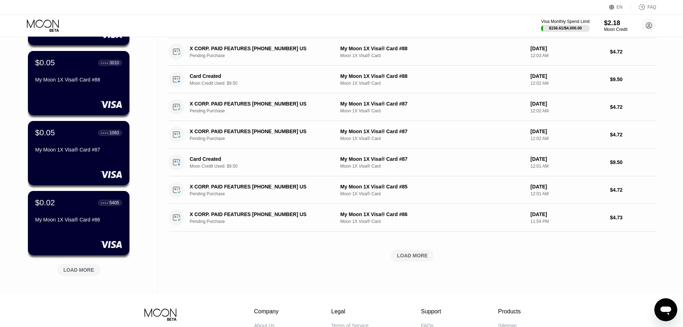
click at [76, 272] on div "LOAD MORE" at bounding box center [78, 269] width 31 height 6
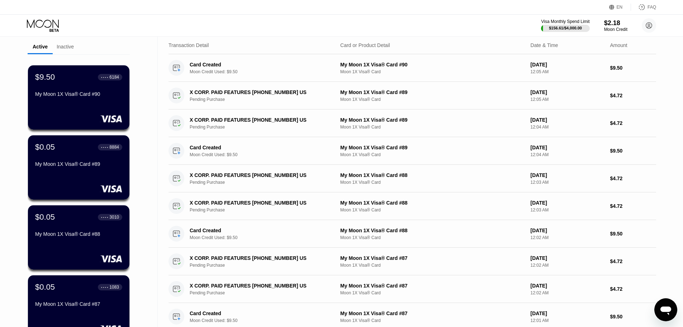
scroll to position [0, 0]
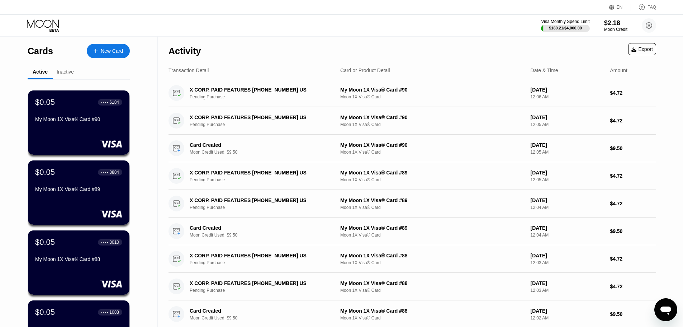
click at [643, 23] on circle at bounding box center [649, 25] width 14 height 14
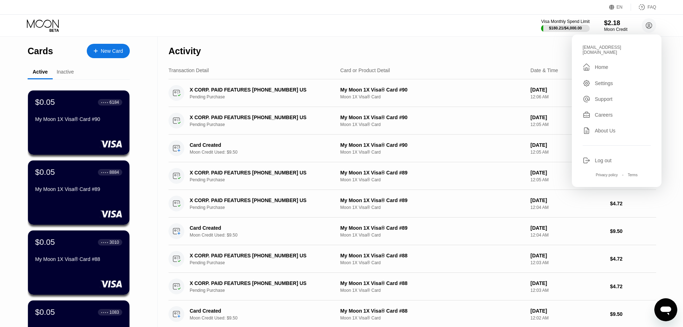
click at [593, 46] on div "[EMAIL_ADDRESS][DOMAIN_NAME]" at bounding box center [617, 50] width 68 height 10
copy div "evanjones2015"
